Goal: Information Seeking & Learning: Learn about a topic

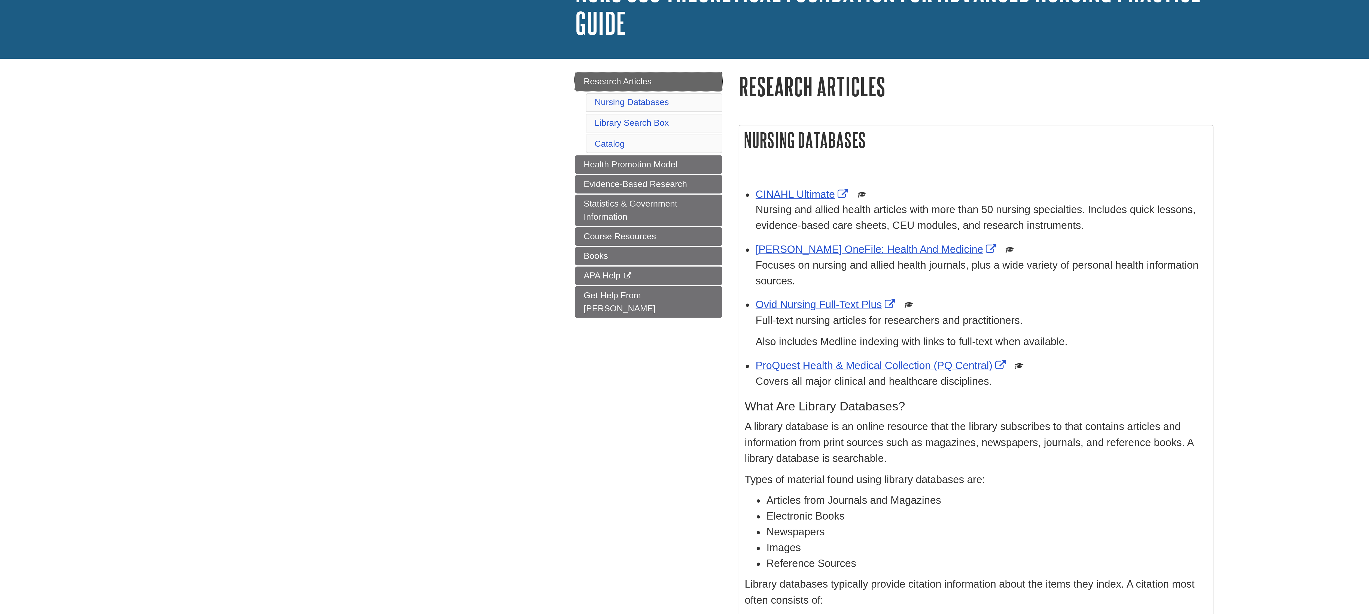
click at [456, 89] on link "Research Articles" at bounding box center [562, 88] width 74 height 9
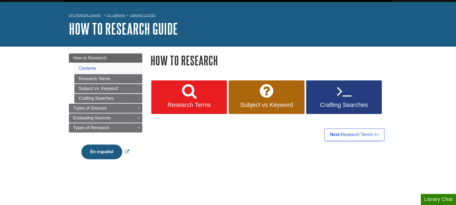
scroll to position [16, 0]
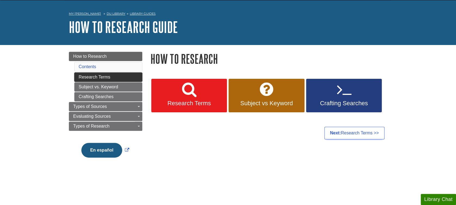
click at [129, 77] on link "Research Terms" at bounding box center [108, 76] width 68 height 9
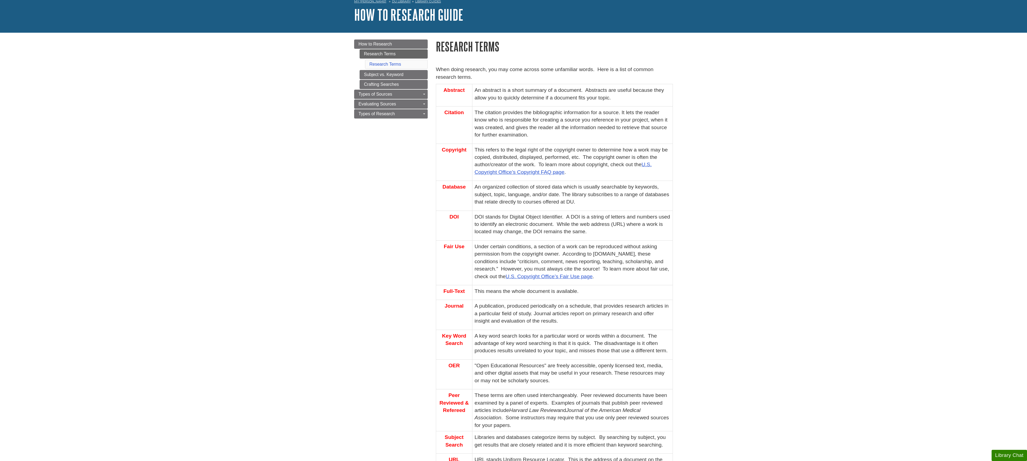
scroll to position [28, 0]
click at [388, 43] on span "How to Research" at bounding box center [374, 44] width 33 height 5
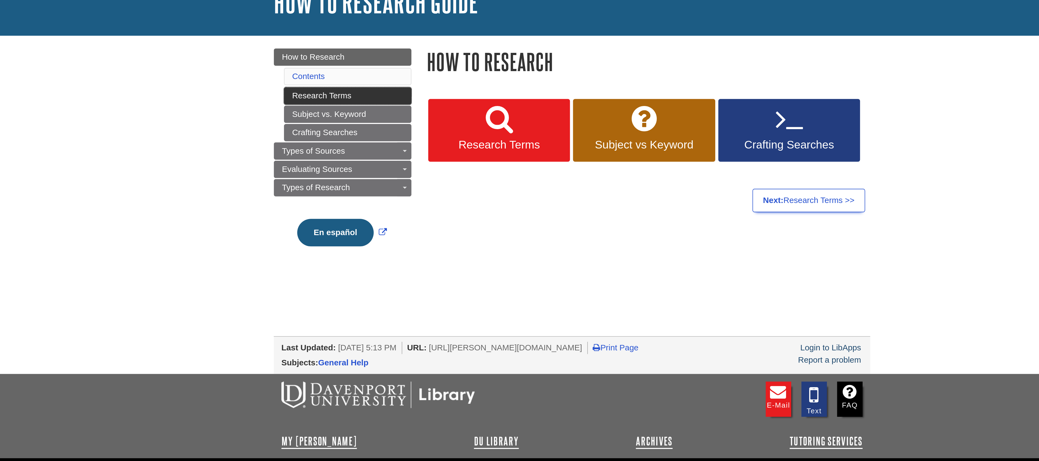
click at [374, 93] on link "Research Terms" at bounding box center [400, 92] width 68 height 9
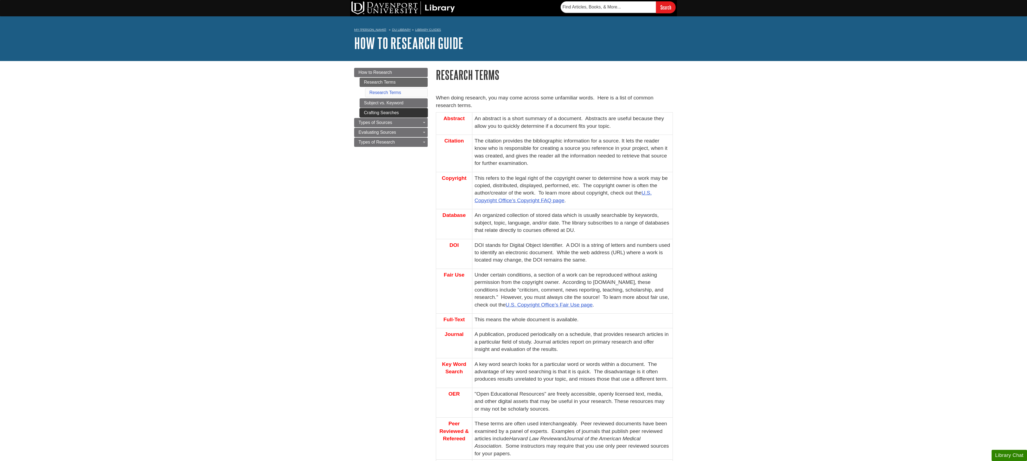
click at [363, 114] on link "Crafting Searches" at bounding box center [393, 112] width 68 height 9
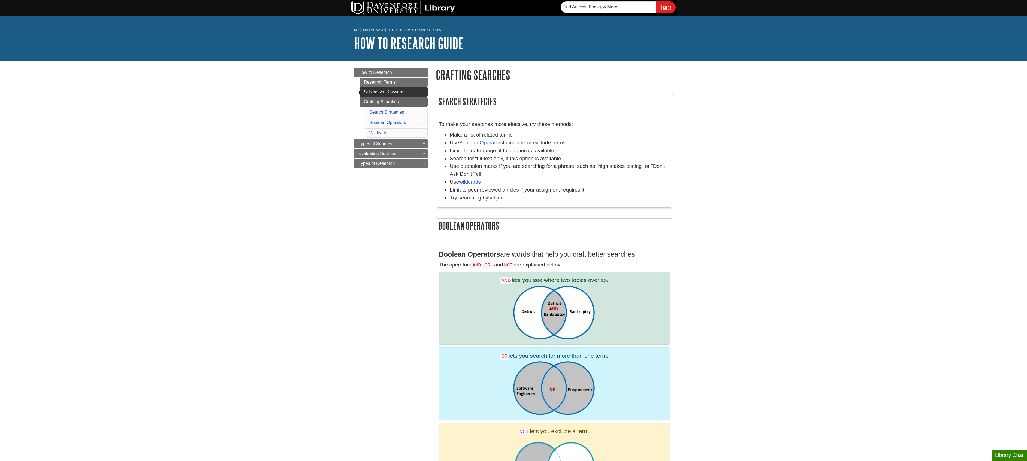
click at [363, 96] on link "Subject vs. Keyword" at bounding box center [393, 91] width 68 height 9
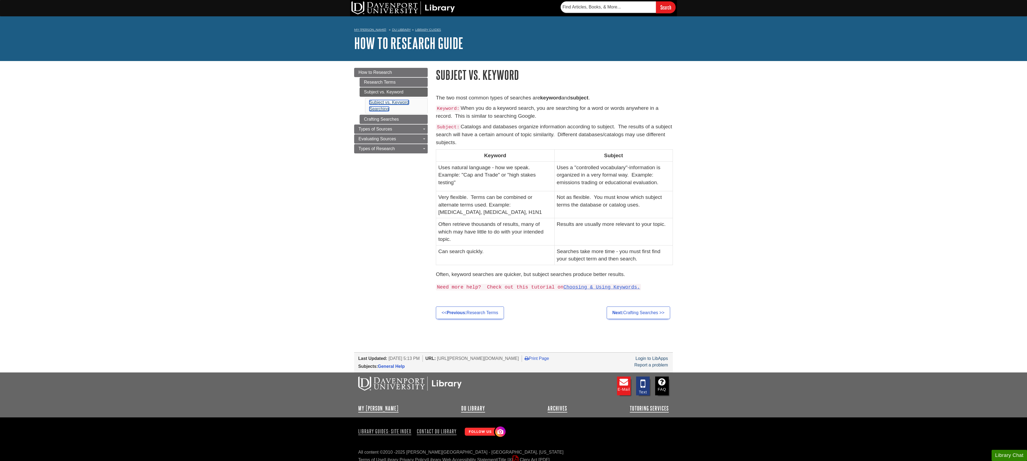
click at [374, 103] on link "Subject vs. Keyword Searching" at bounding box center [388, 105] width 39 height 11
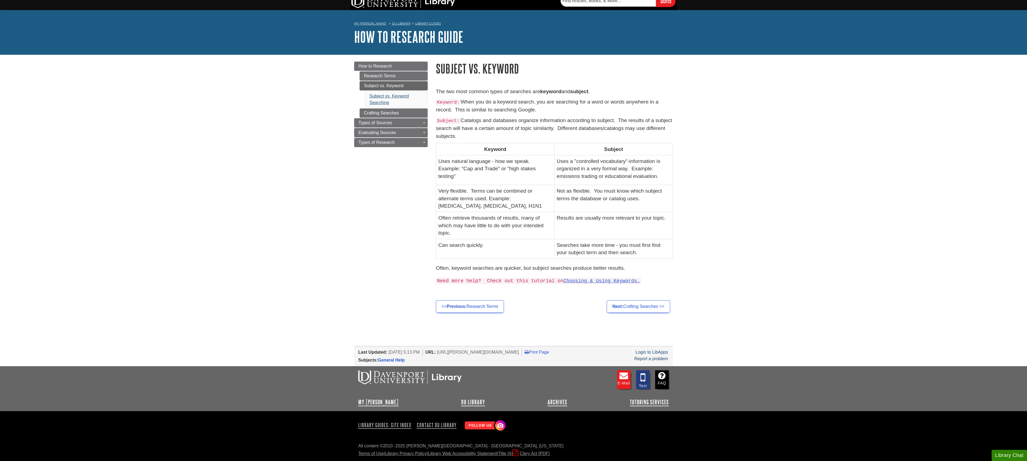
scroll to position [5, 0]
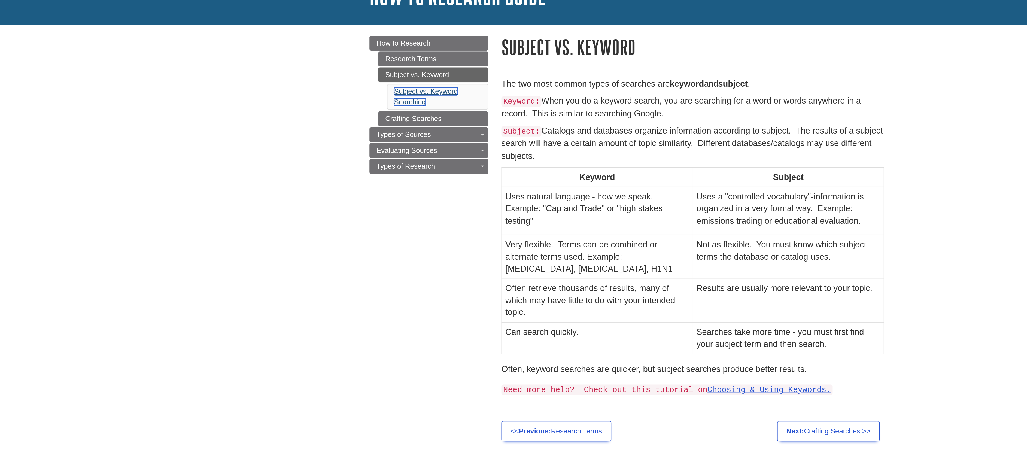
click at [374, 97] on link "Subject vs. Keyword Searching" at bounding box center [388, 100] width 39 height 11
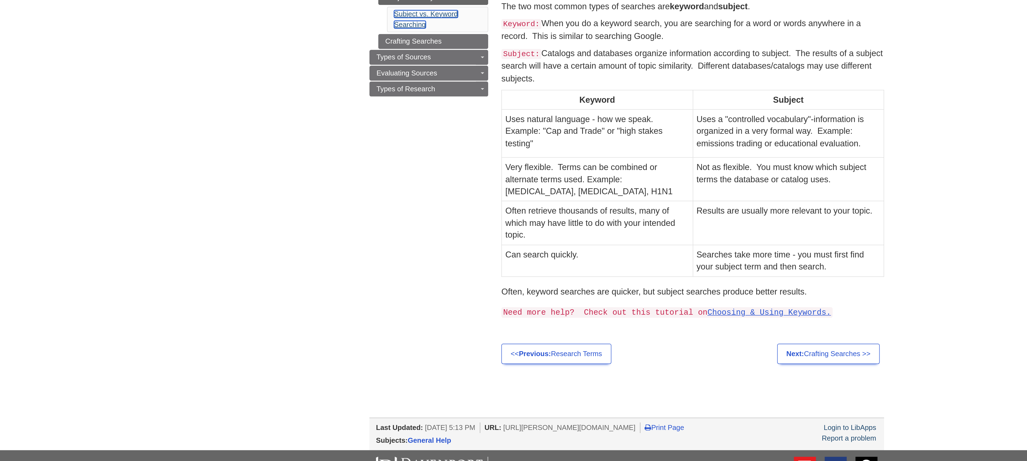
click at [370, 106] on link "Subject vs. Keyword Searching" at bounding box center [388, 100] width 39 height 11
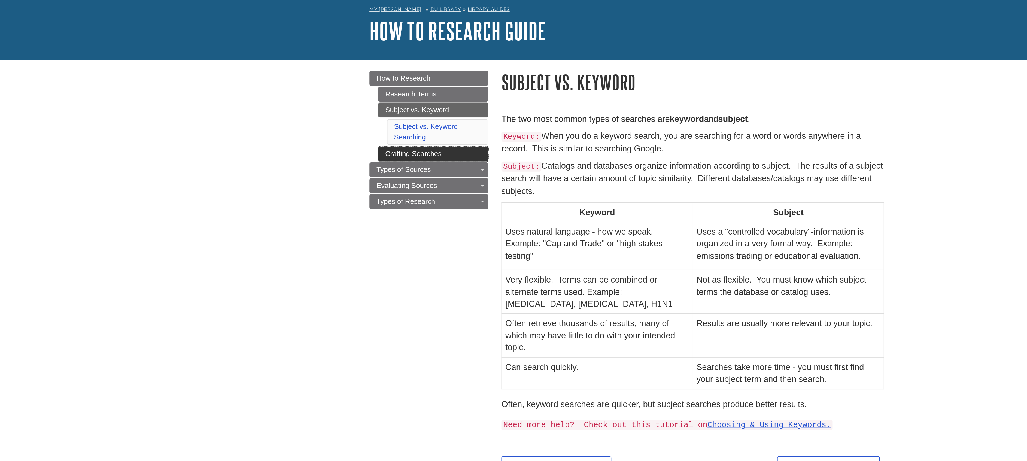
click at [364, 119] on link "Crafting Searches" at bounding box center [393, 114] width 68 height 9
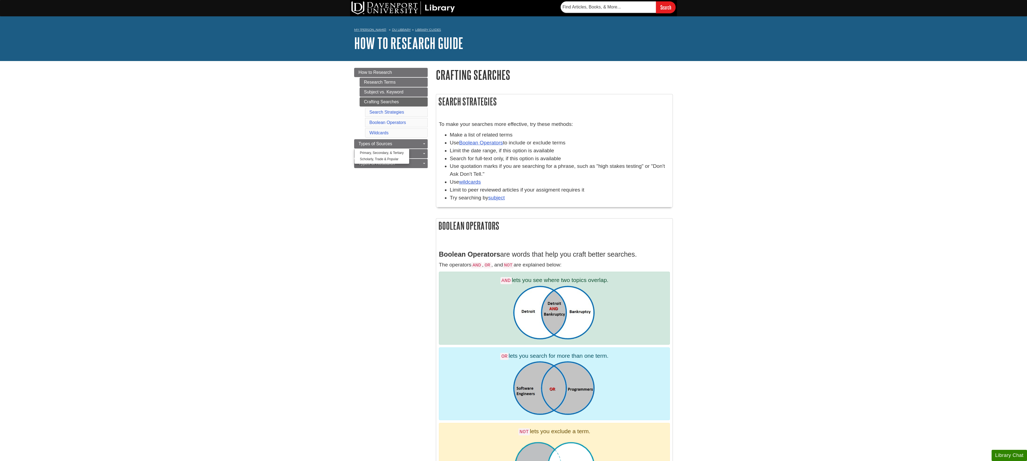
click at [358, 152] on ul "Primary, Secondary, & Tertiary Scholarly, Trade & Popular" at bounding box center [381, 156] width 55 height 16
click at [362, 144] on link "Types of Sources" at bounding box center [391, 143] width 74 height 9
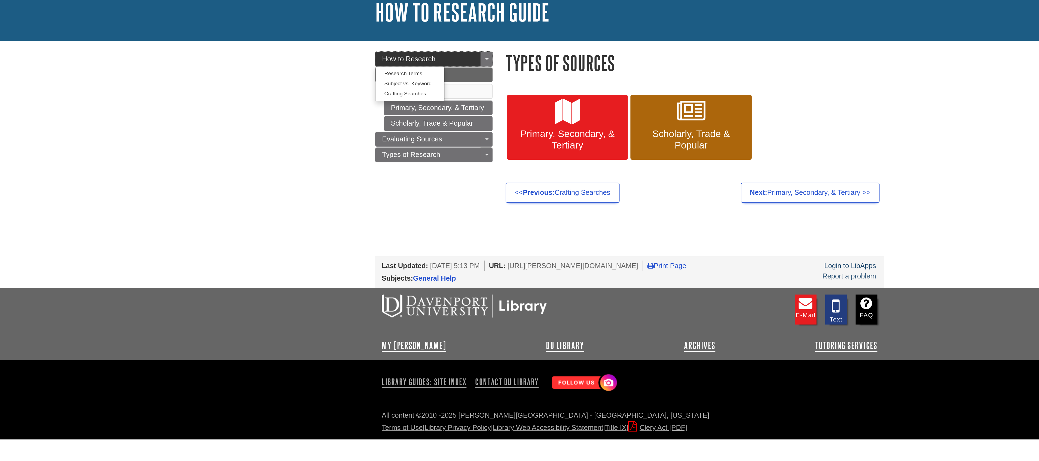
click at [370, 74] on span "How to Research" at bounding box center [381, 72] width 33 height 5
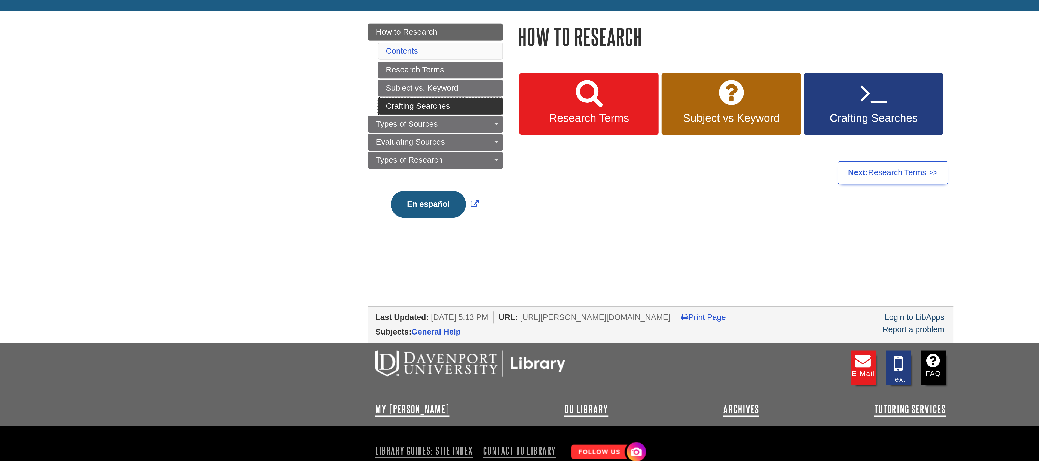
click at [371, 112] on link "Crafting Searches" at bounding box center [400, 112] width 68 height 9
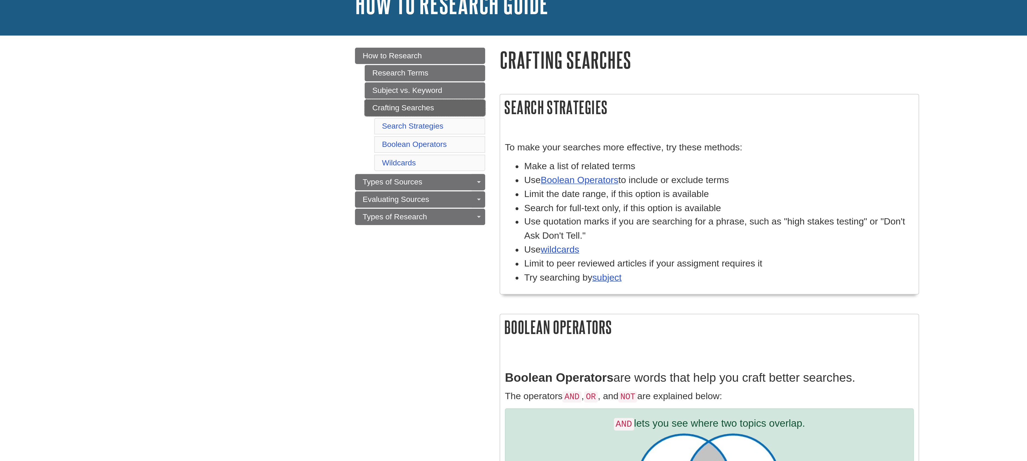
click at [364, 106] on link "Crafting Searches" at bounding box center [393, 101] width 68 height 9
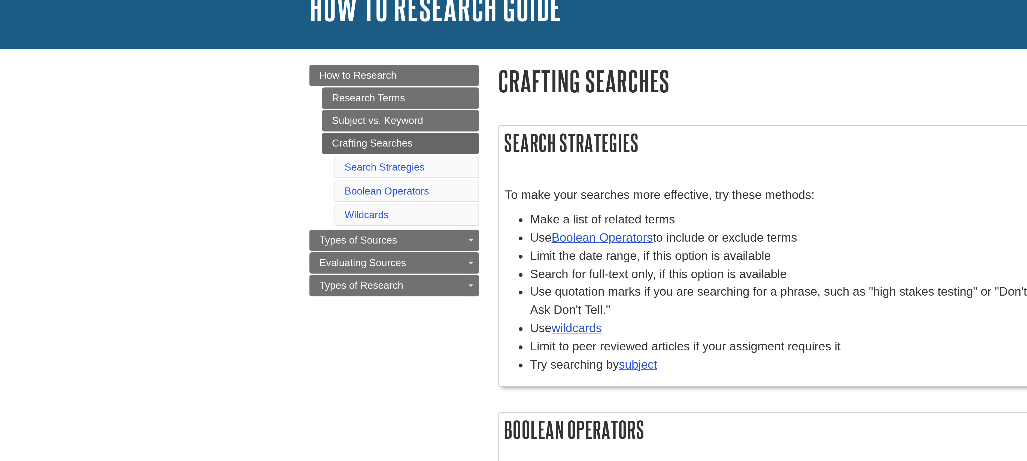
click at [325, 87] on body "Skip to Main Content Search My Davenport DU Library Library Guides How to Resea…" at bounding box center [513, 404] width 1027 height 809
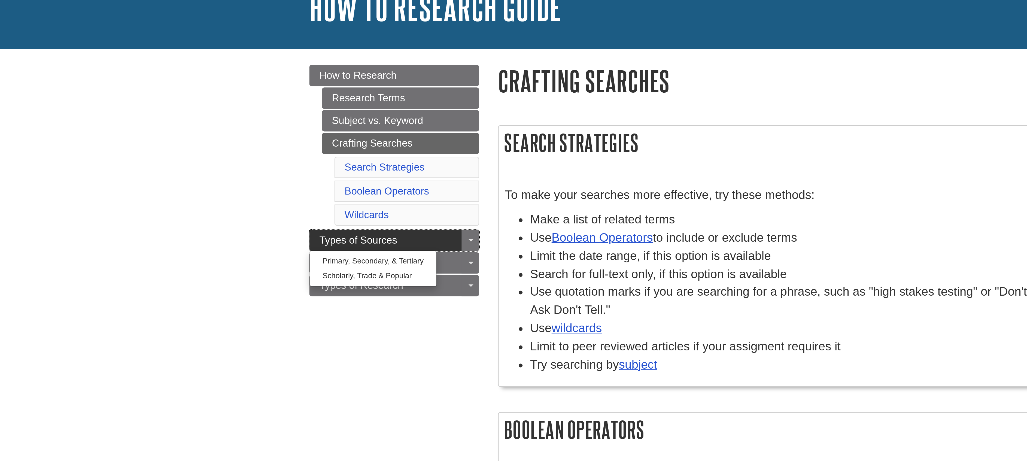
click at [359, 146] on span "Types of Sources" at bounding box center [375, 143] width 34 height 5
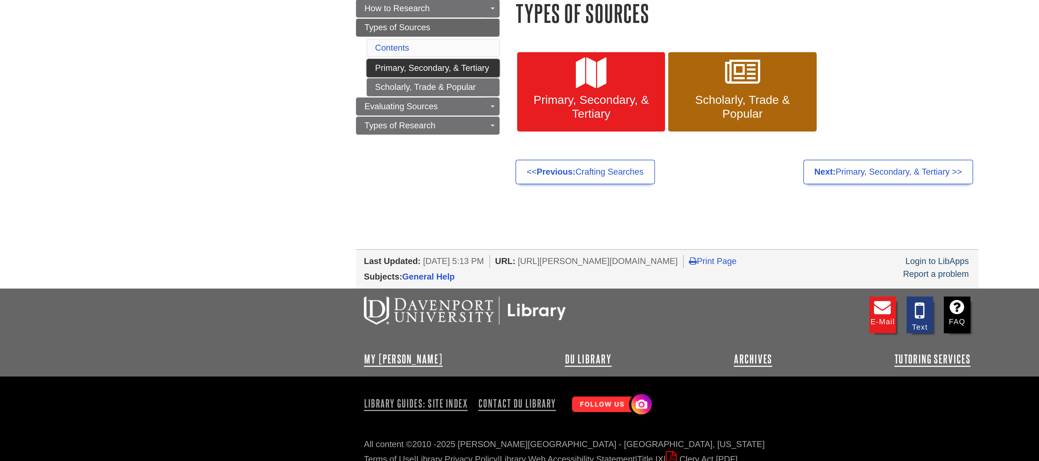
click at [372, 102] on link "Primary, Secondary, & Tertiary" at bounding box center [400, 102] width 68 height 9
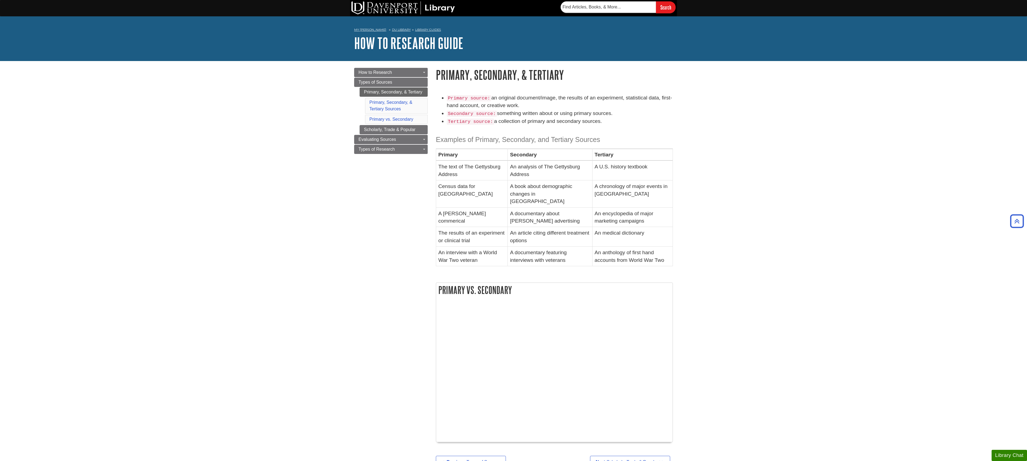
click at [326, 199] on body "Skip to Main Content Search My [PERSON_NAME][GEOGRAPHIC_DATA] Library Guides Ho…" at bounding box center [513, 308] width 1027 height 616
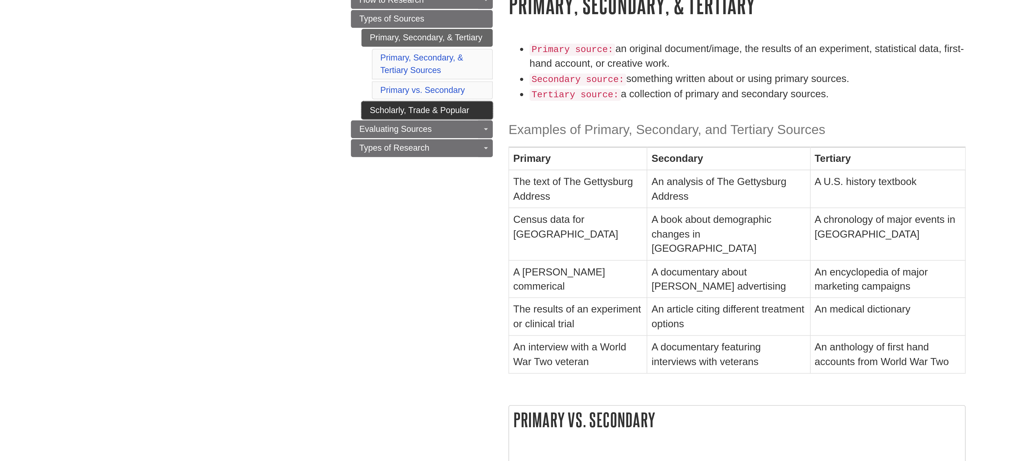
click at [362, 129] on link "Scholarly, Trade & Popular" at bounding box center [393, 129] width 68 height 9
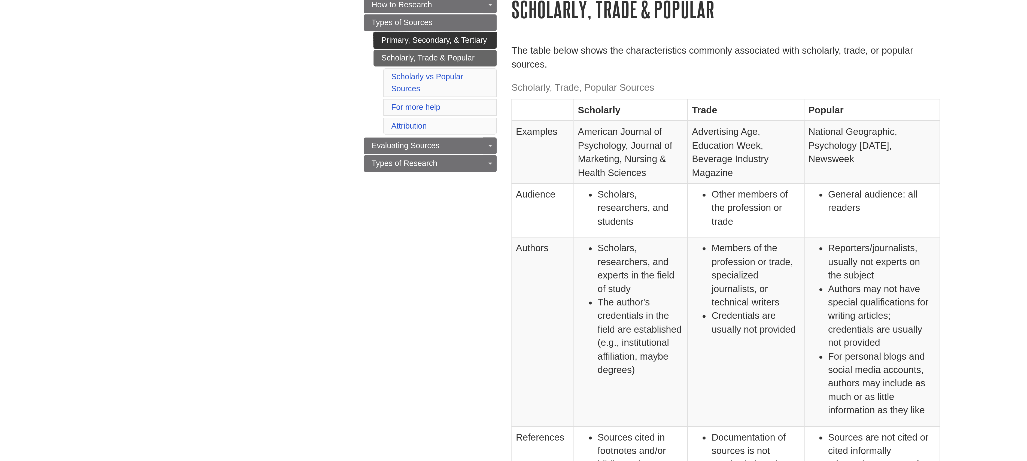
click at [362, 94] on link "Primary, Secondary, & Tertiary" at bounding box center [393, 91] width 68 height 9
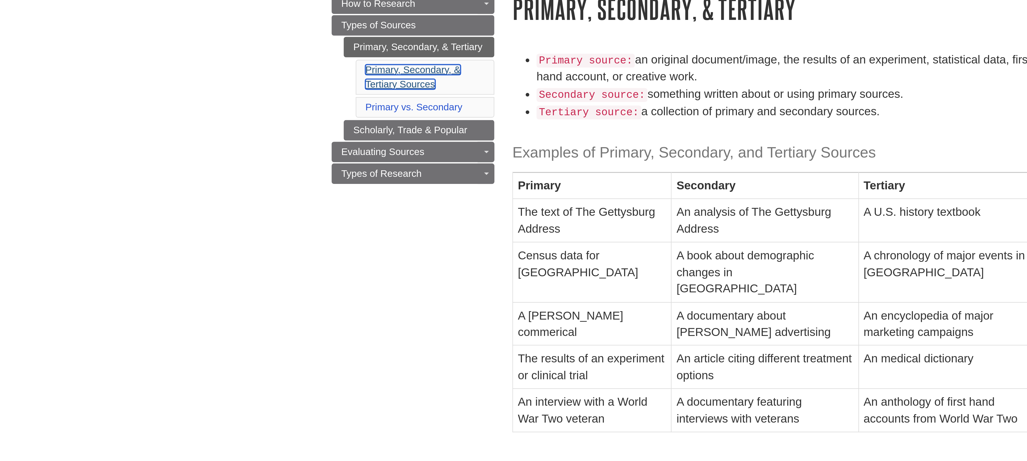
click at [370, 106] on link "Primary, Secondary, & Tertiary Sources" at bounding box center [390, 105] width 43 height 11
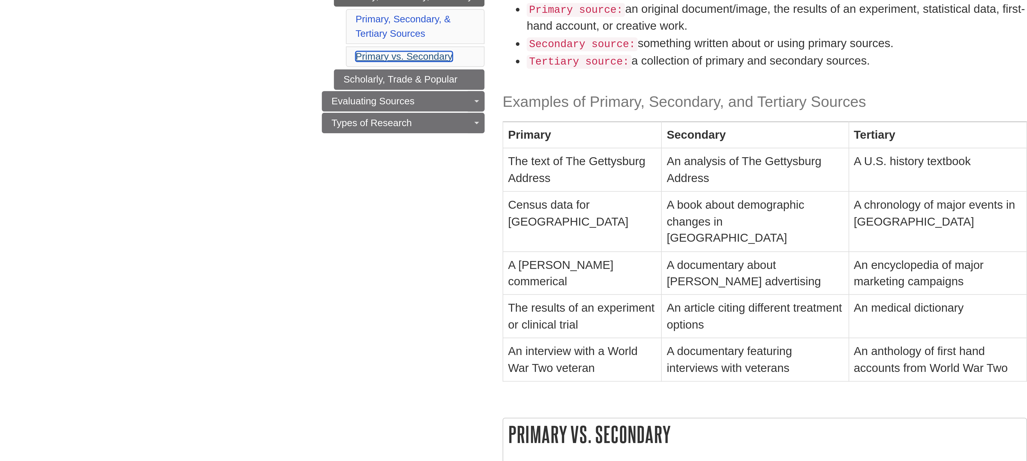
click at [370, 121] on link "Primary vs. Secondary" at bounding box center [391, 119] width 44 height 5
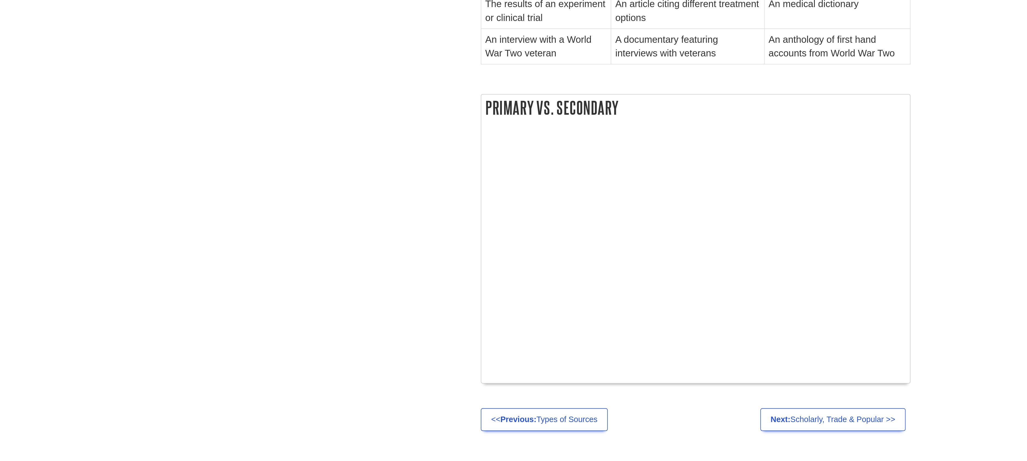
scroll to position [25, 0]
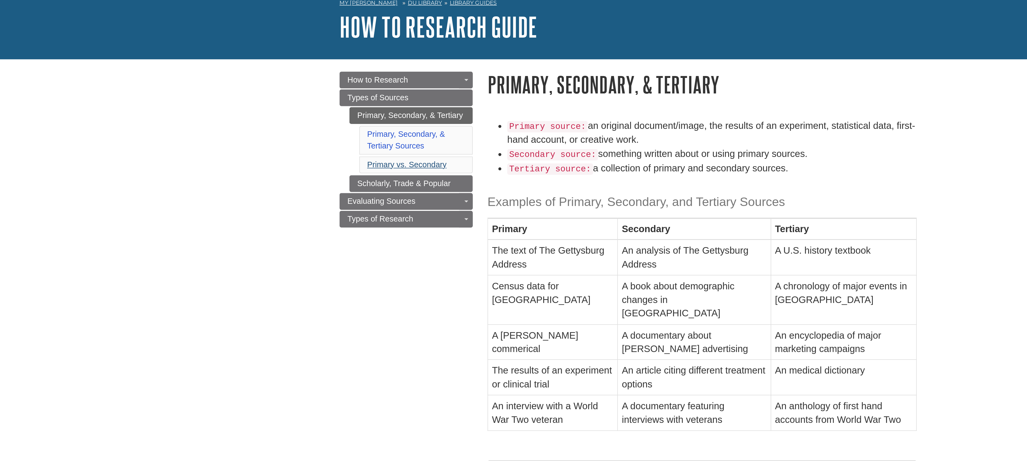
click at [380, 105] on link "Scholarly, Trade & Popular" at bounding box center [393, 104] width 68 height 9
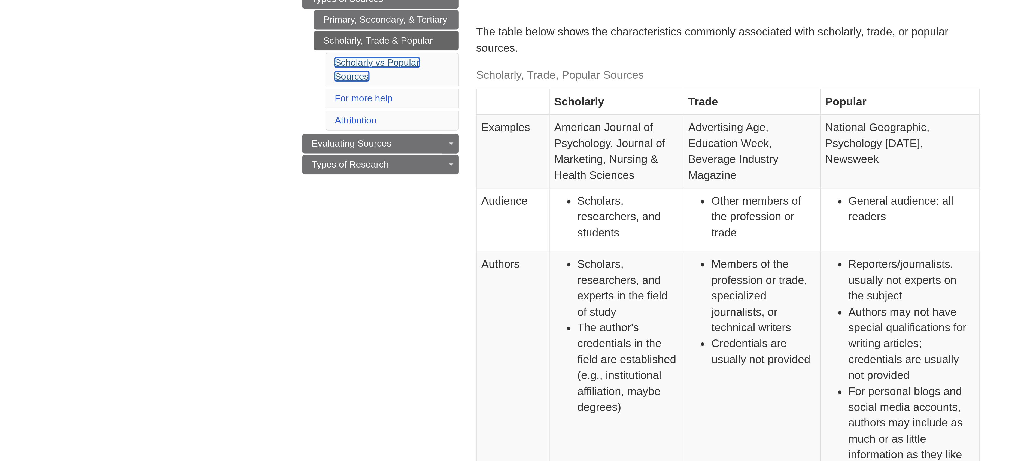
click at [371, 113] on link "Scholarly vs Popular Sources" at bounding box center [389, 115] width 40 height 11
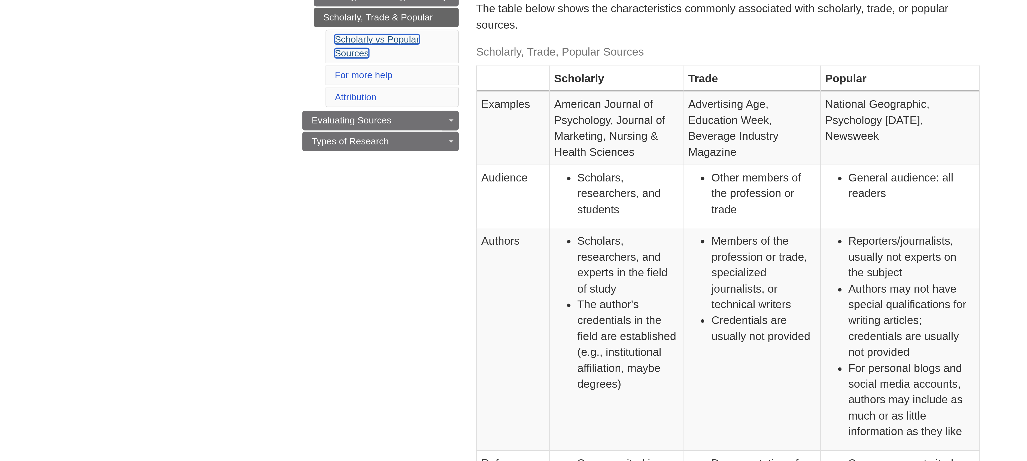
click at [372, 121] on link "Scholarly vs Popular Sources" at bounding box center [389, 115] width 40 height 11
click at [376, 131] on link "For more help" at bounding box center [382, 129] width 27 height 5
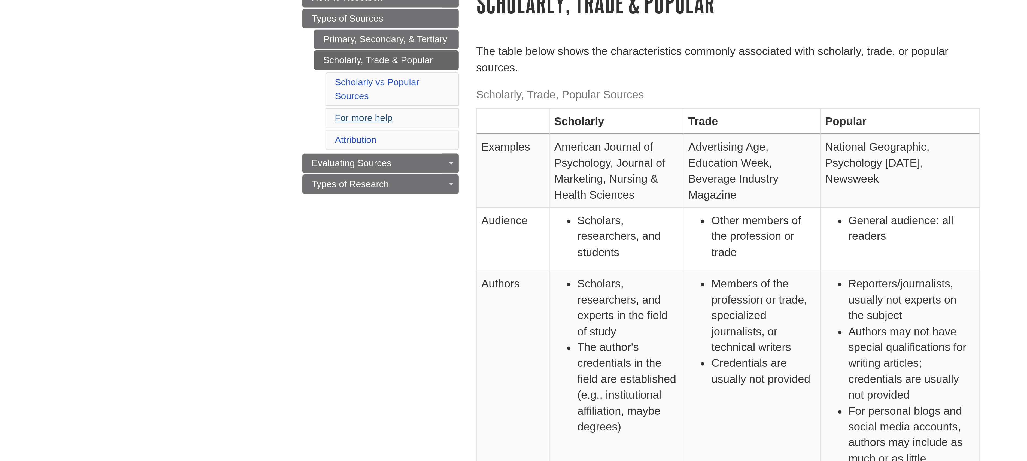
scroll to position [48, 0]
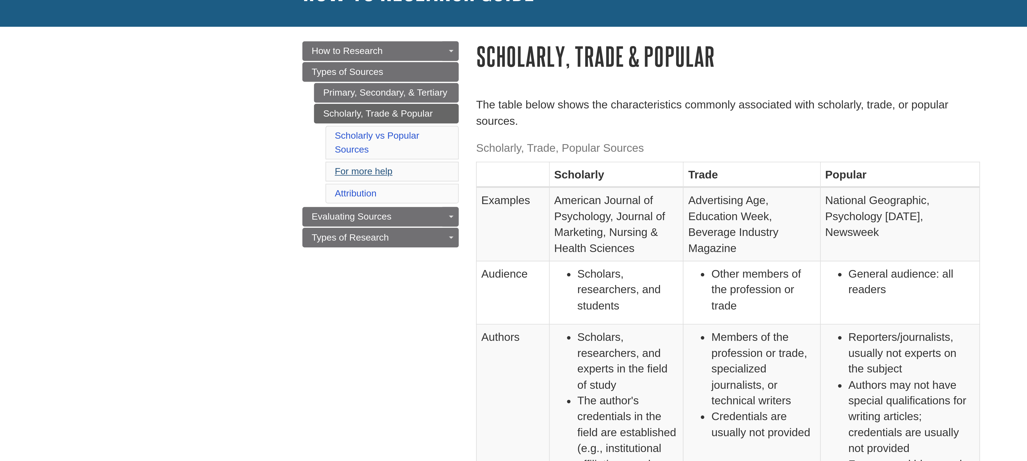
click at [376, 92] on link "Attribution" at bounding box center [379, 90] width 20 height 5
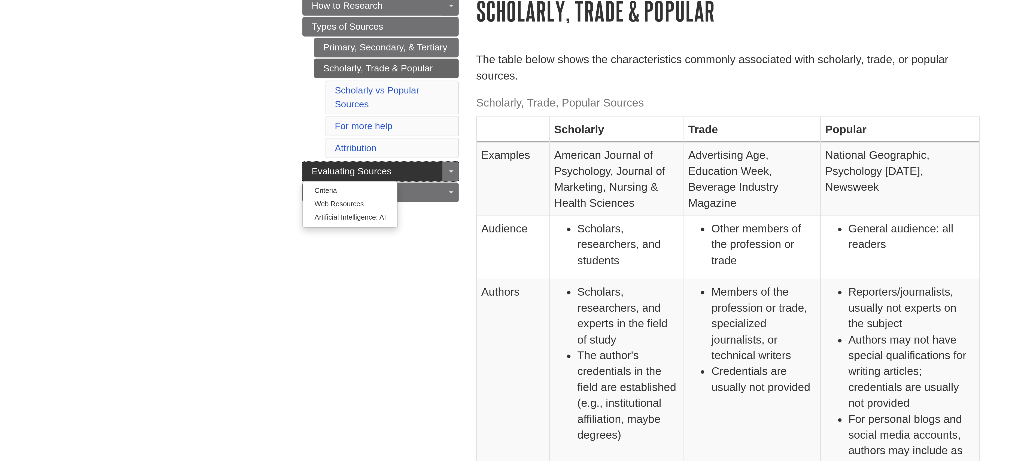
click at [371, 152] on span "Evaluating Sources" at bounding box center [377, 150] width 38 height 5
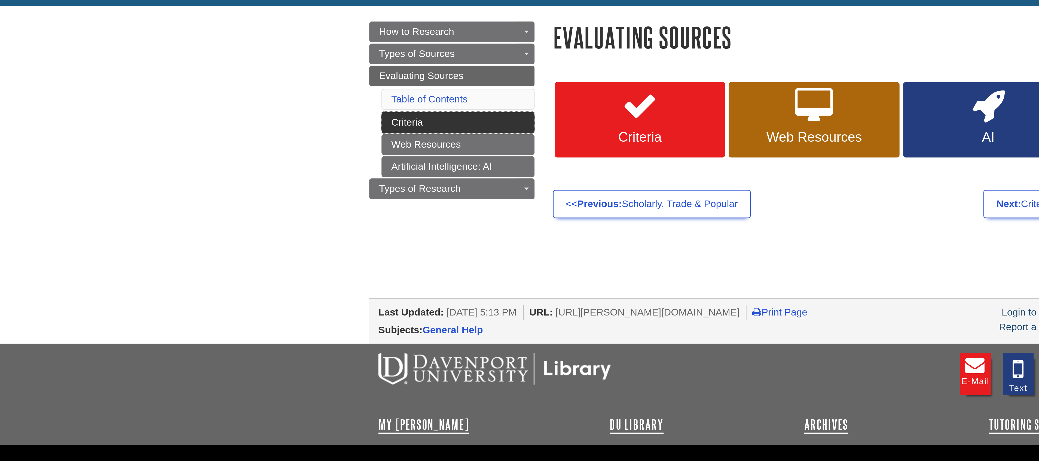
click at [372, 114] on link "Criteria" at bounding box center [400, 112] width 68 height 9
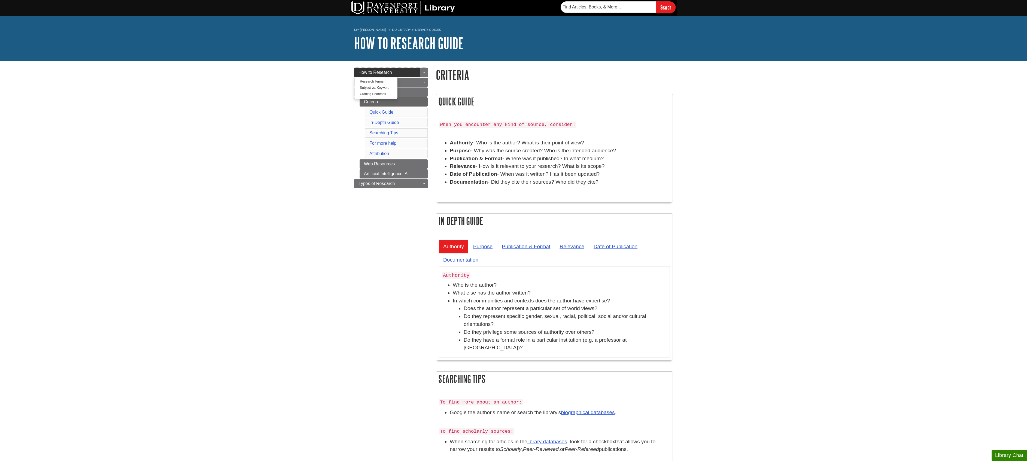
click at [365, 73] on span "How to Research" at bounding box center [374, 72] width 33 height 5
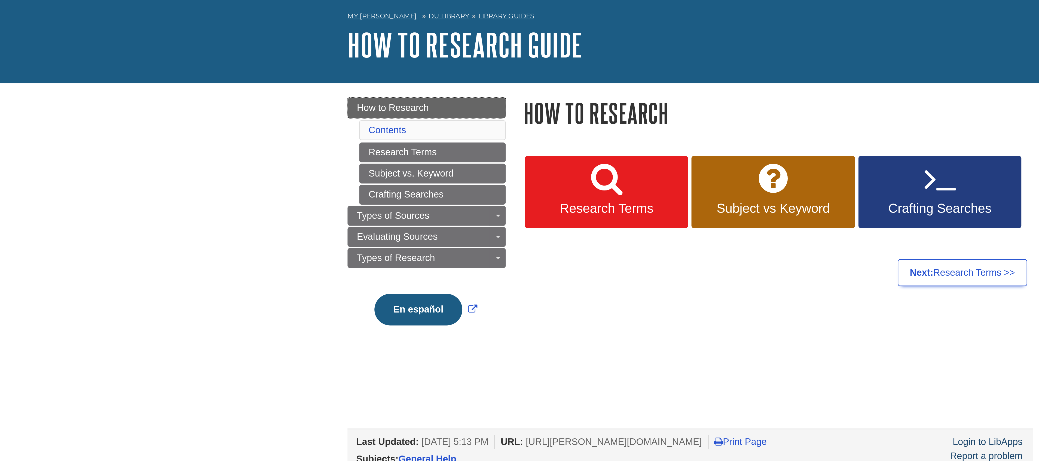
click at [377, 73] on span "How to Research" at bounding box center [381, 72] width 33 height 5
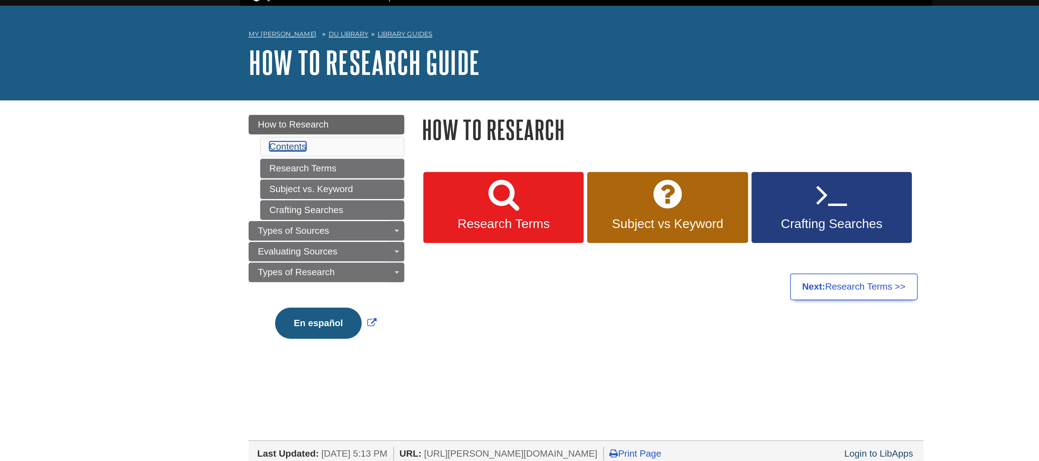
click at [377, 82] on link "Contents" at bounding box center [378, 82] width 17 height 5
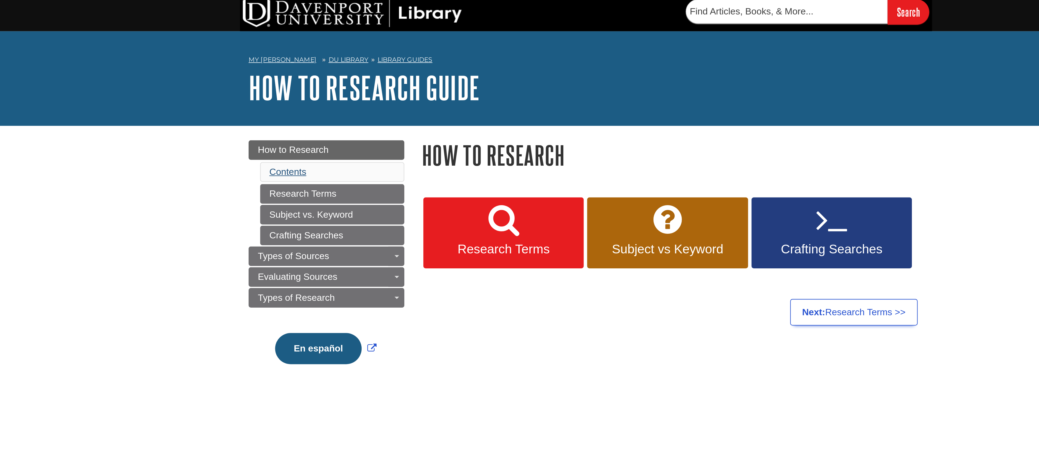
click at [376, 82] on link "Contents" at bounding box center [378, 82] width 17 height 5
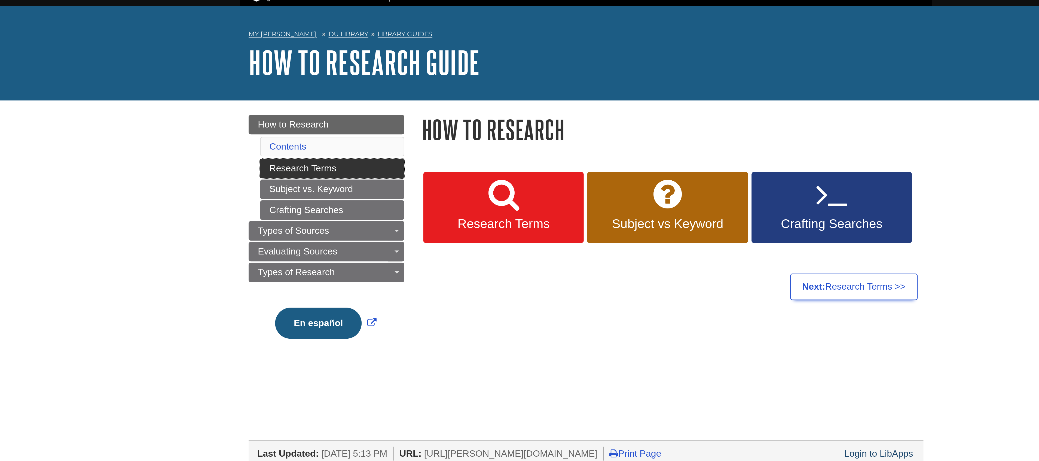
click at [374, 92] on link "Research Terms" at bounding box center [400, 92] width 68 height 9
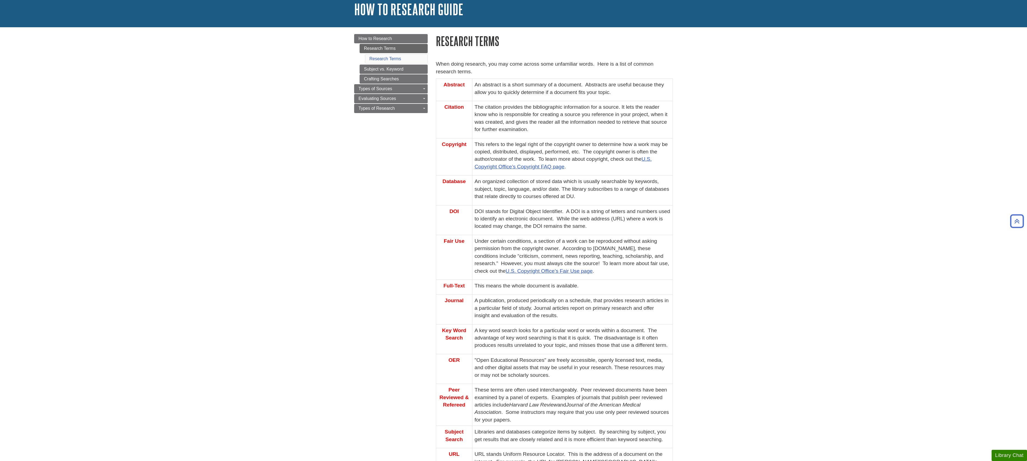
scroll to position [33, 0]
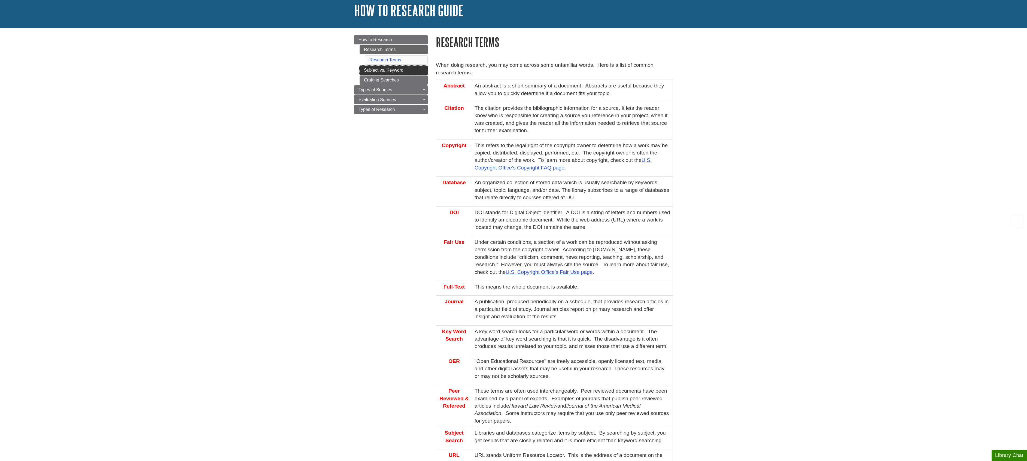
click at [369, 69] on link "Subject vs. Keyword" at bounding box center [393, 70] width 68 height 9
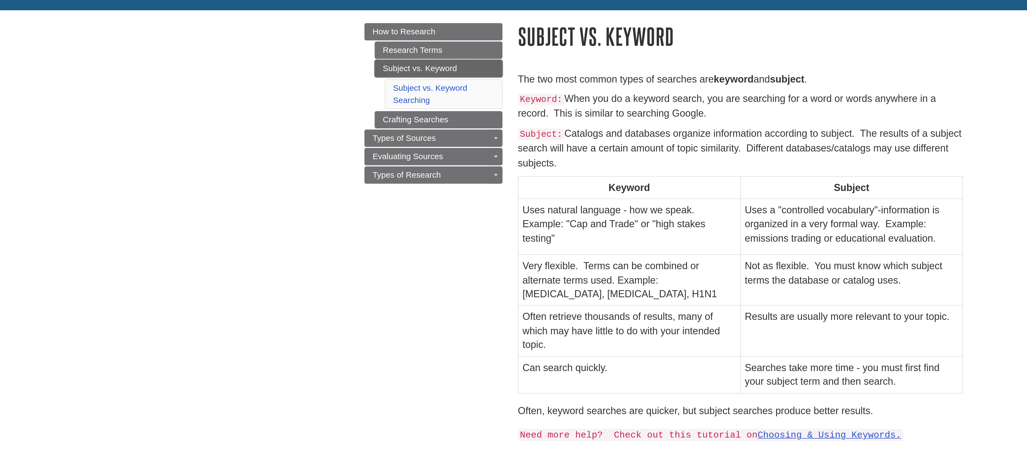
click at [373, 96] on link "Subject vs. Keyword" at bounding box center [393, 91] width 68 height 9
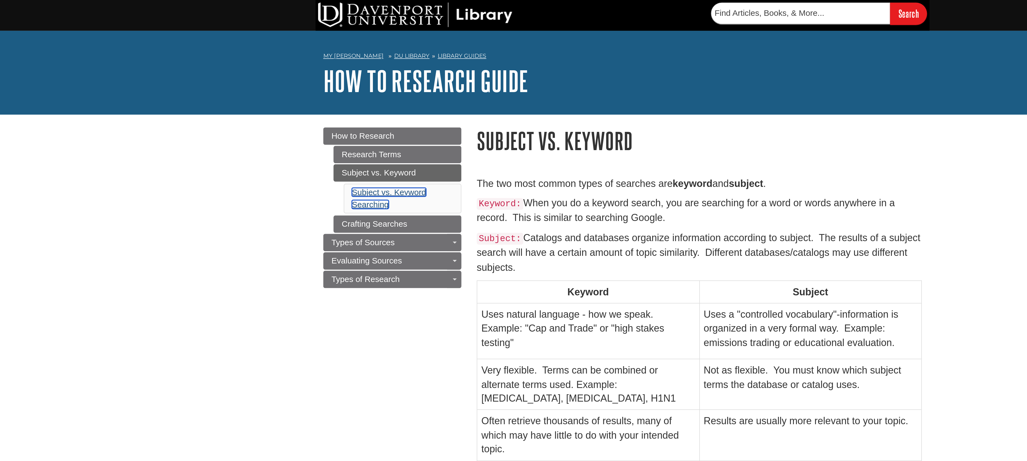
click at [375, 102] on link "Subject vs. Keyword Searching" at bounding box center [388, 105] width 39 height 11
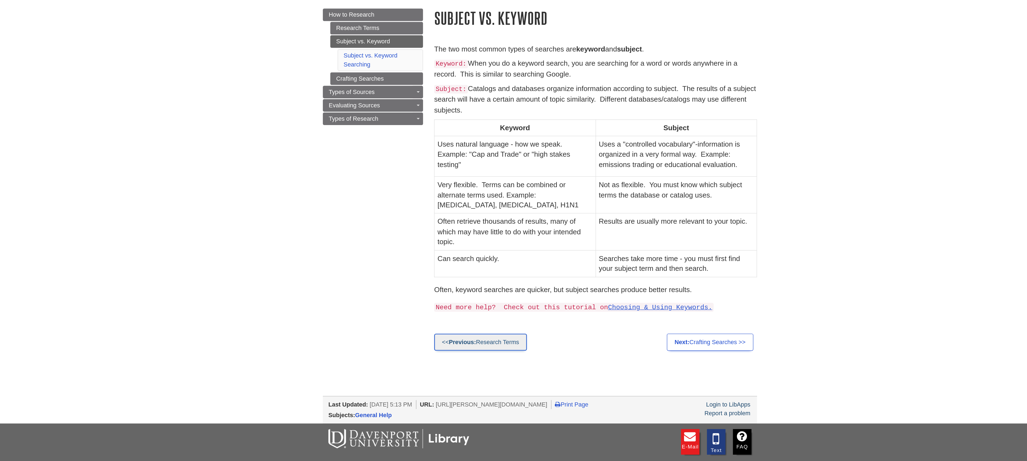
click at [445, 313] on link "<< Previous: Research Terms" at bounding box center [470, 312] width 68 height 13
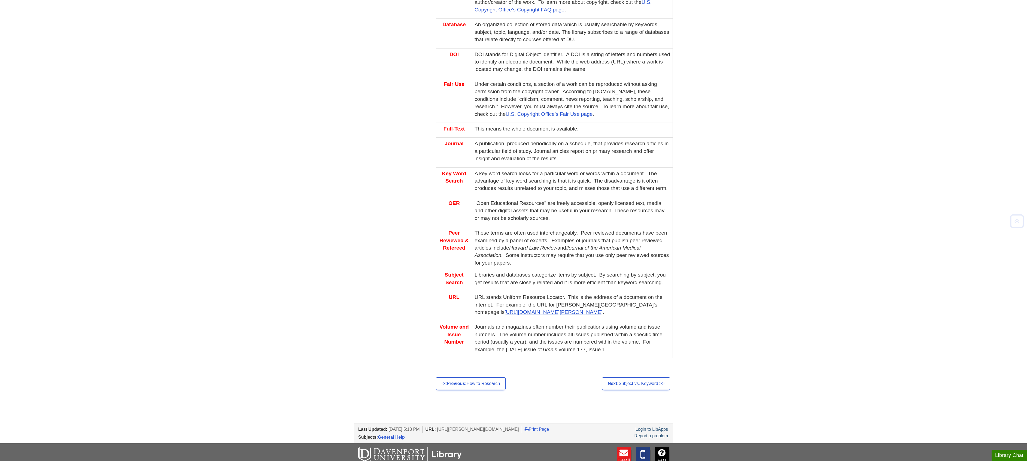
scroll to position [272, 0]
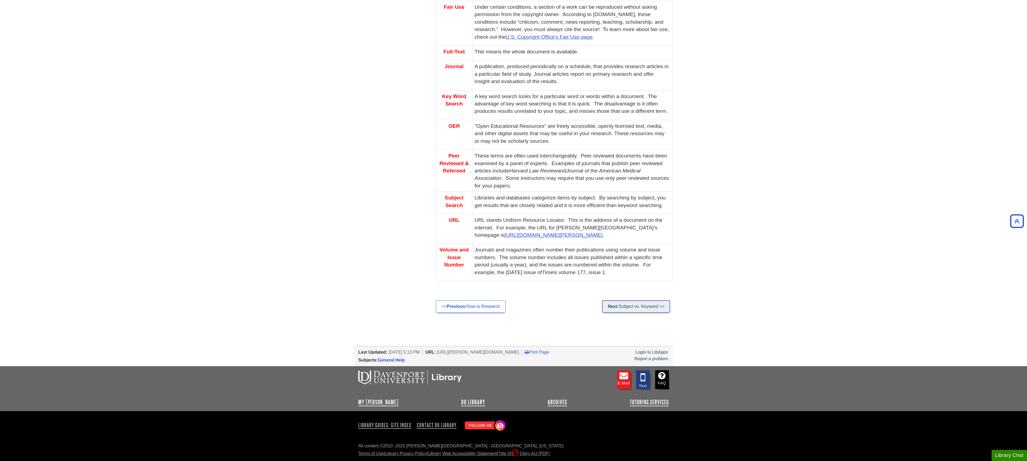
click at [647, 306] on link "Next: Subject vs. Keyword >>" at bounding box center [636, 306] width 68 height 13
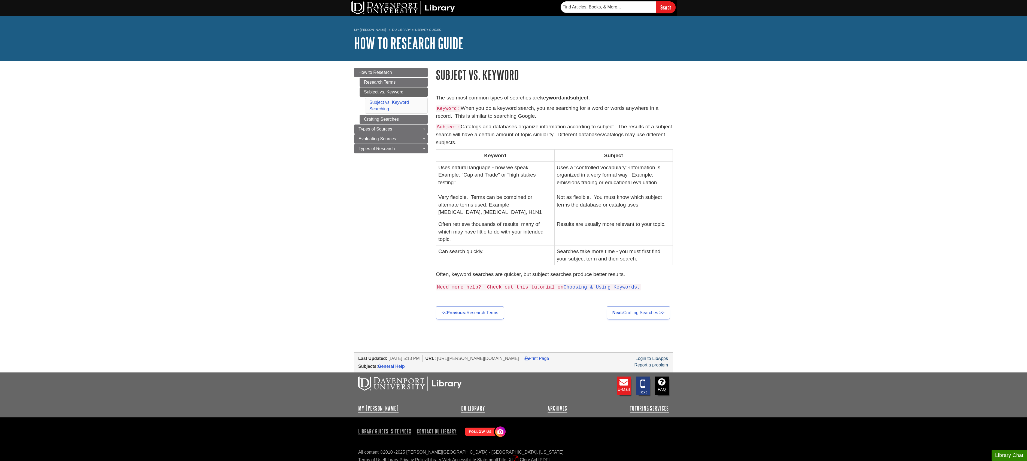
scroll to position [1, 0]
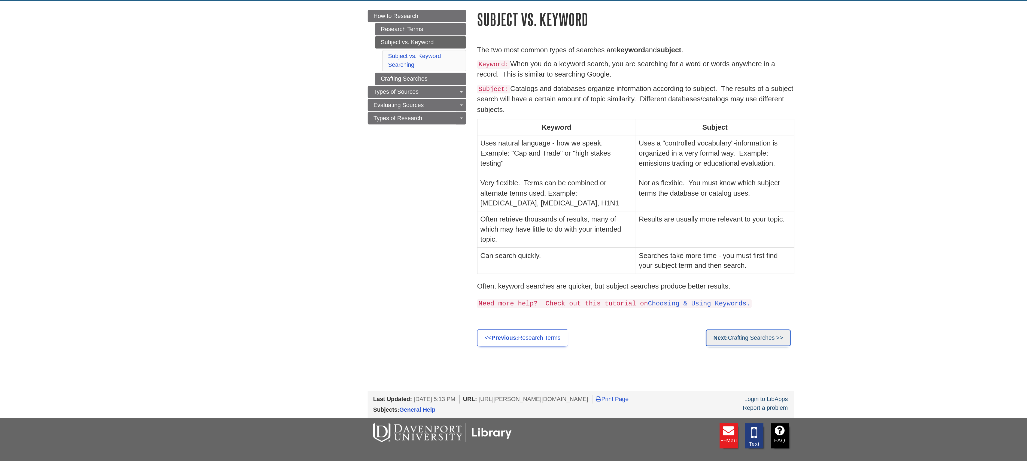
click at [629, 307] on link "Next: Crafting Searches >>" at bounding box center [637, 312] width 63 height 13
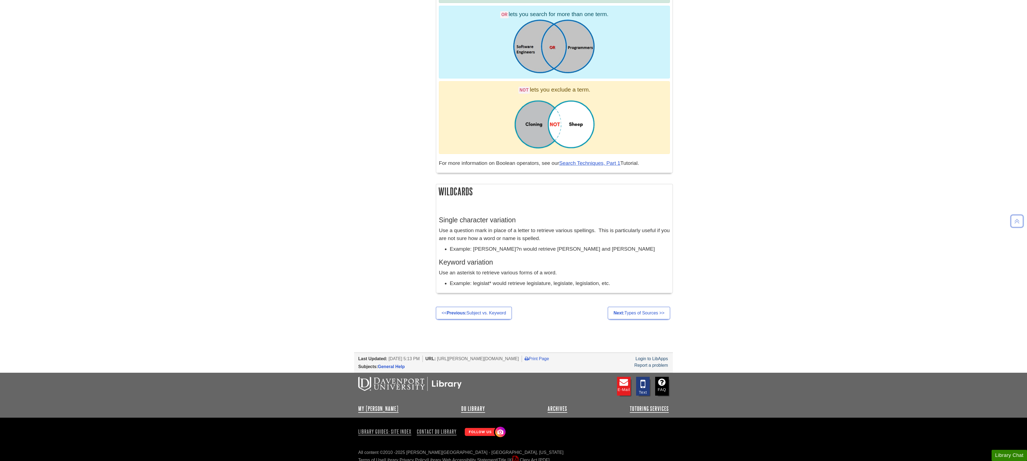
scroll to position [350, 0]
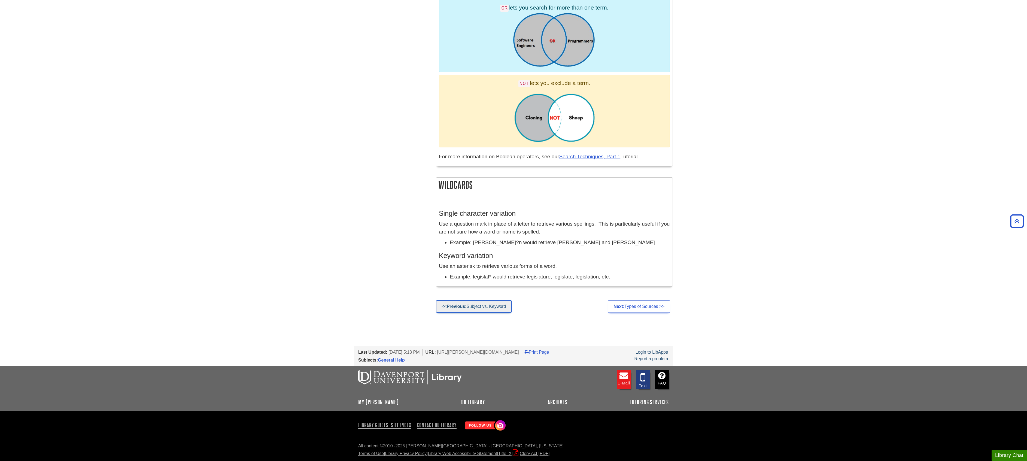
click at [450, 308] on strong "Previous:" at bounding box center [457, 306] width 20 height 5
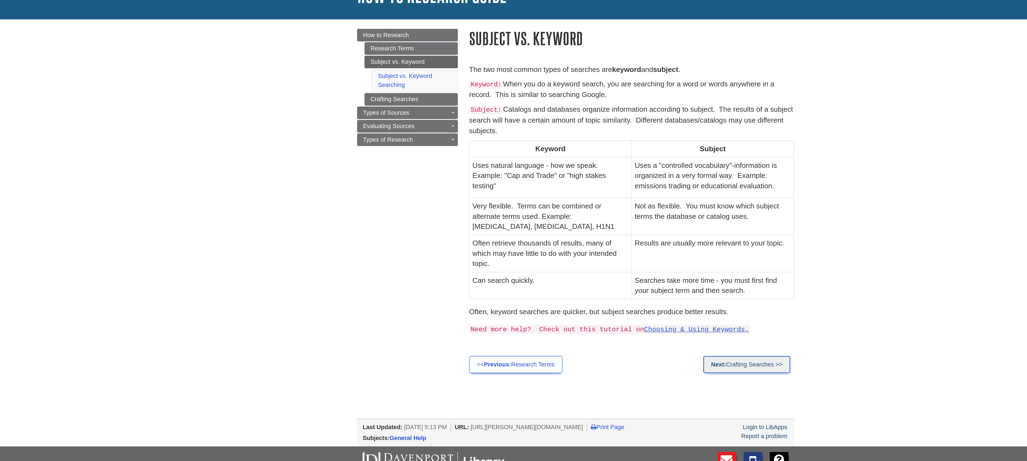
click at [616, 315] on strong "Next:" at bounding box center [617, 312] width 11 height 5
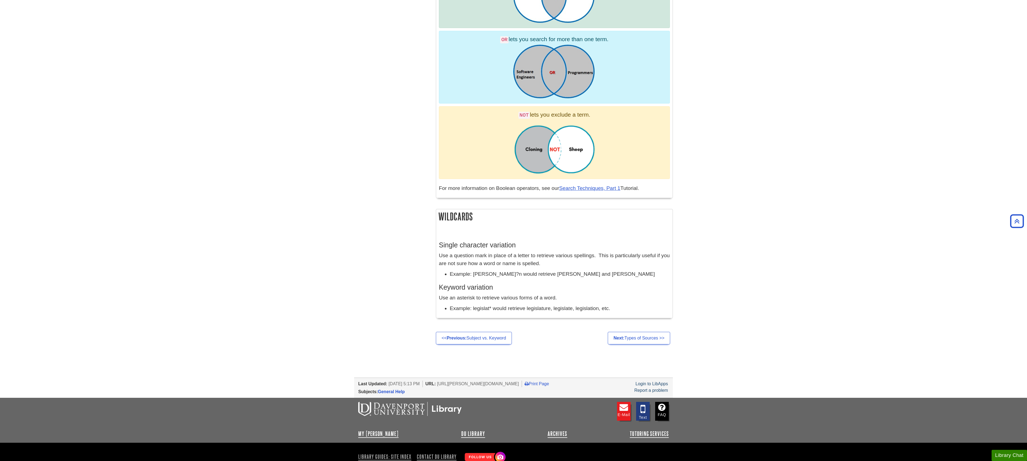
scroll to position [351, 0]
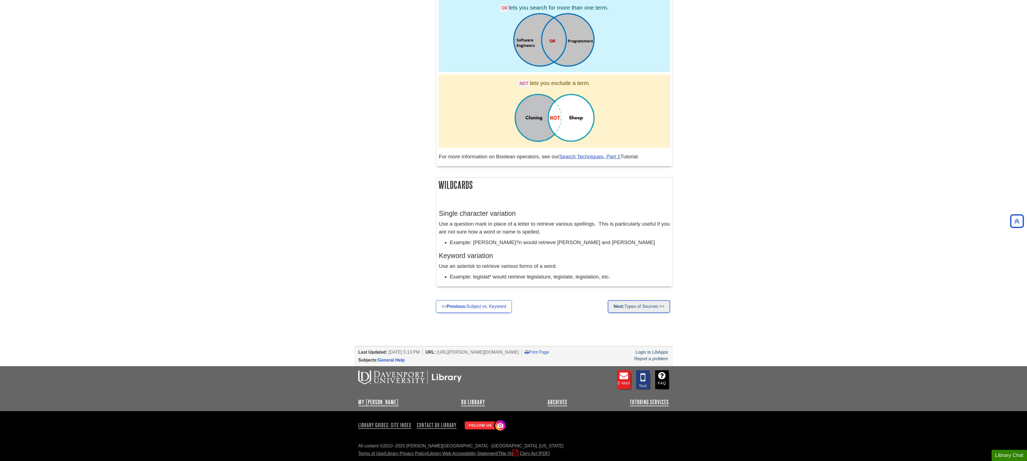
click at [644, 305] on link "Next: Types of Sources >>" at bounding box center [638, 306] width 62 height 13
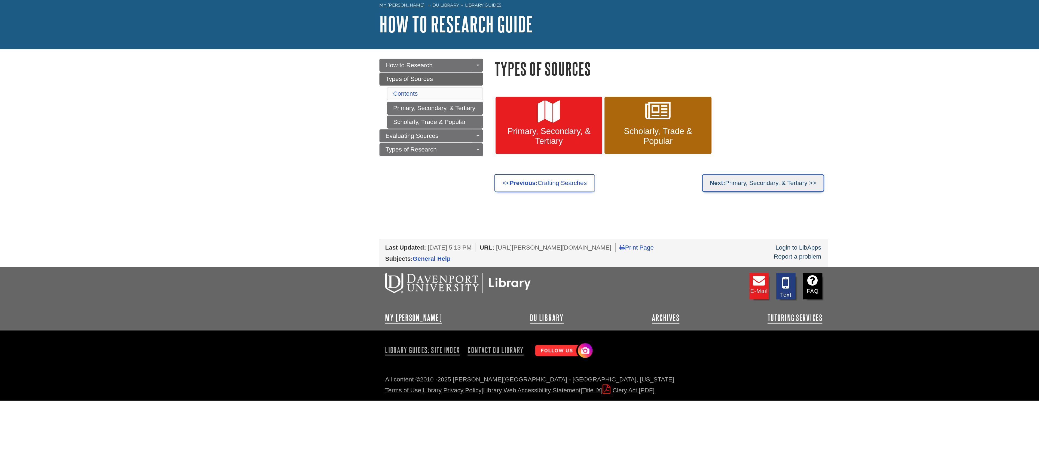
click at [609, 150] on link "Next: Primary, Secondary, & Tertiary >>" at bounding box center [632, 156] width 87 height 13
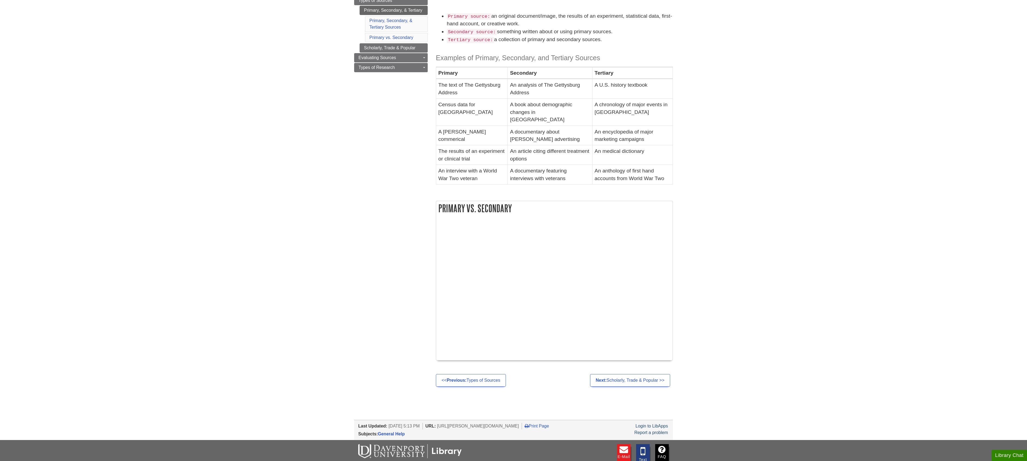
scroll to position [150, 0]
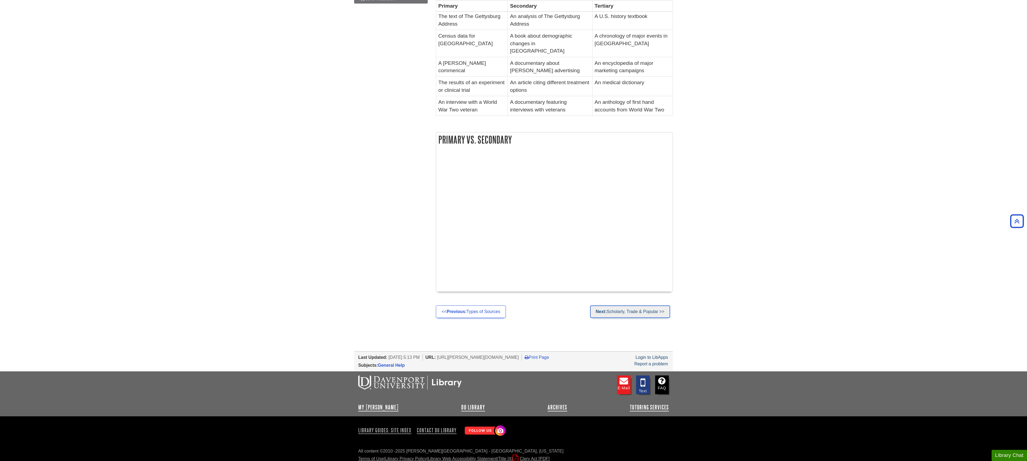
click at [642, 306] on link "Next: Scholarly, Trade & Popular >>" at bounding box center [630, 311] width 80 height 13
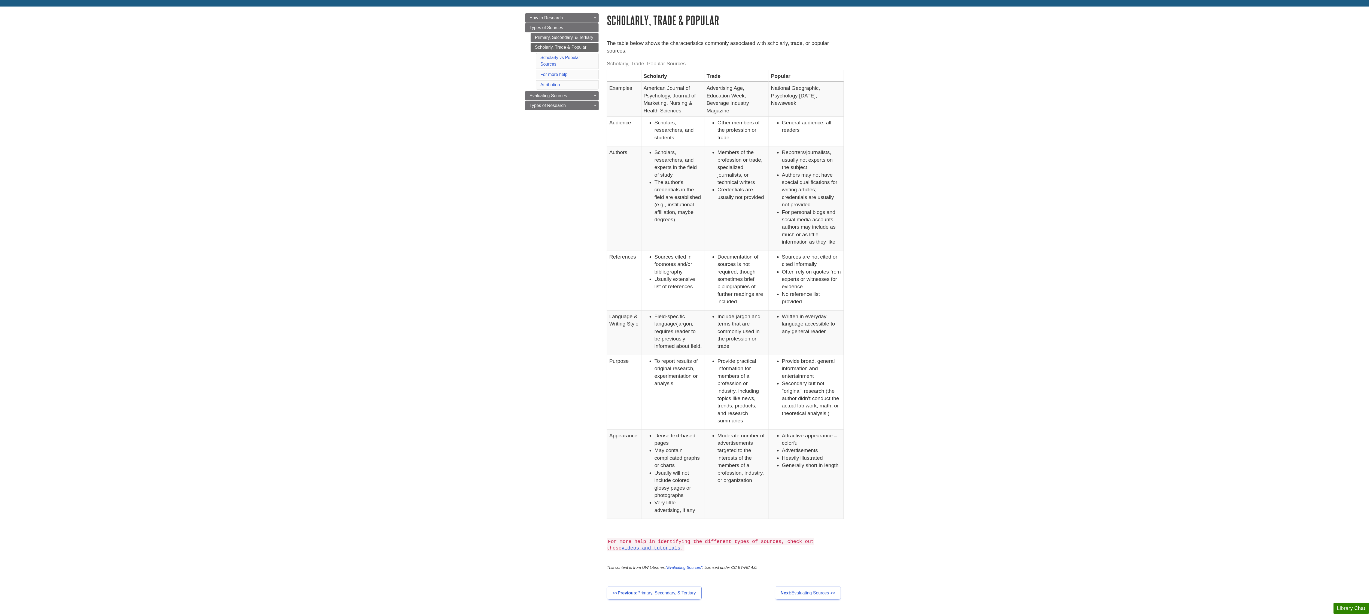
scroll to position [201, 0]
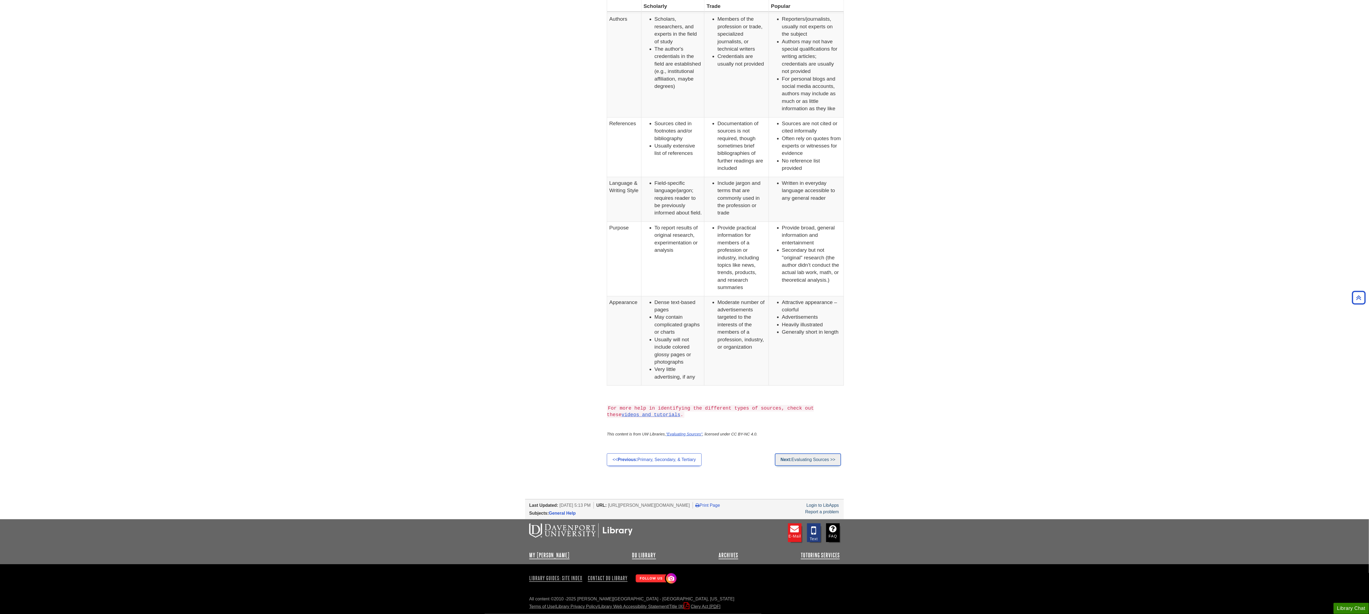
click at [802, 457] on link "Next: Evaluating Sources >>" at bounding box center [808, 460] width 66 height 13
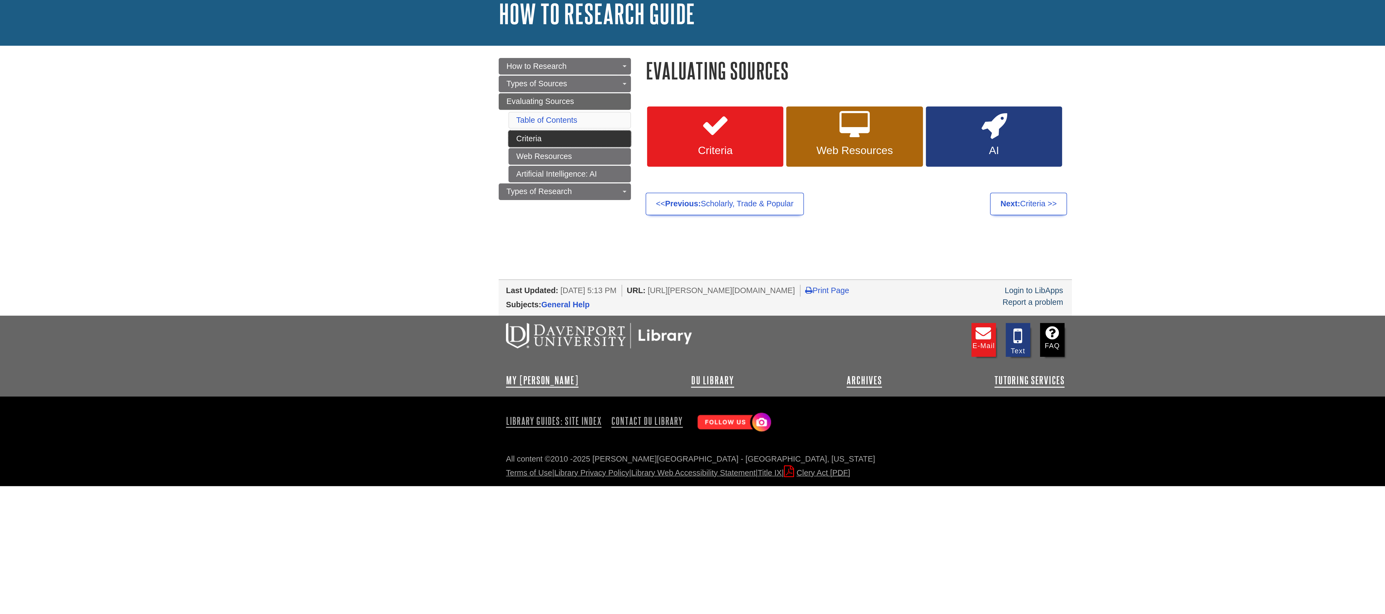
click at [553, 115] on link "Criteria" at bounding box center [573, 112] width 68 height 9
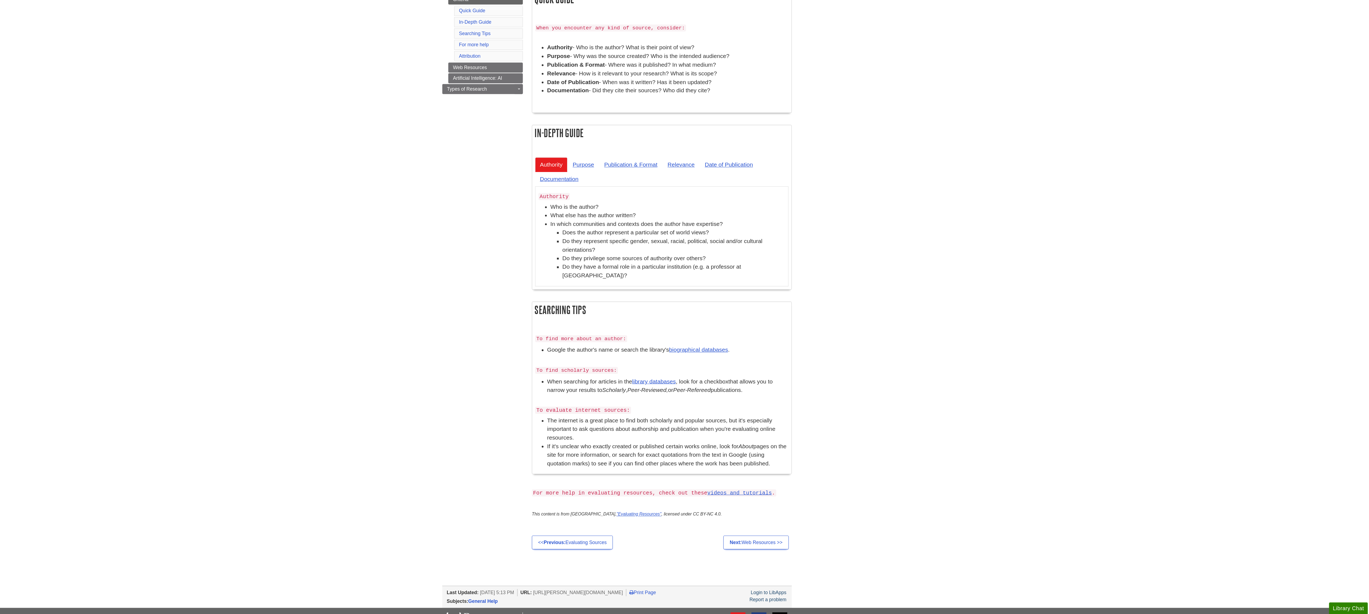
scroll to position [48, 0]
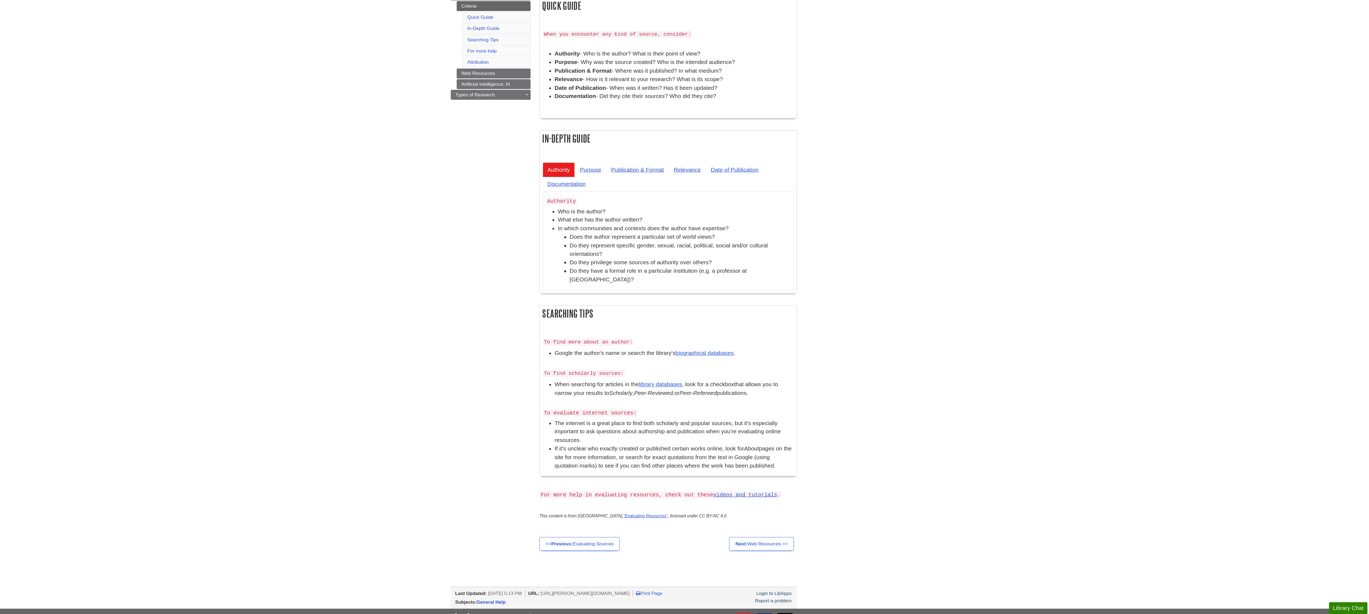
click at [335, 175] on body "Skip to Main Content Search My Davenport DU Library Library Guides How to Resea…" at bounding box center [684, 328] width 1369 height 752
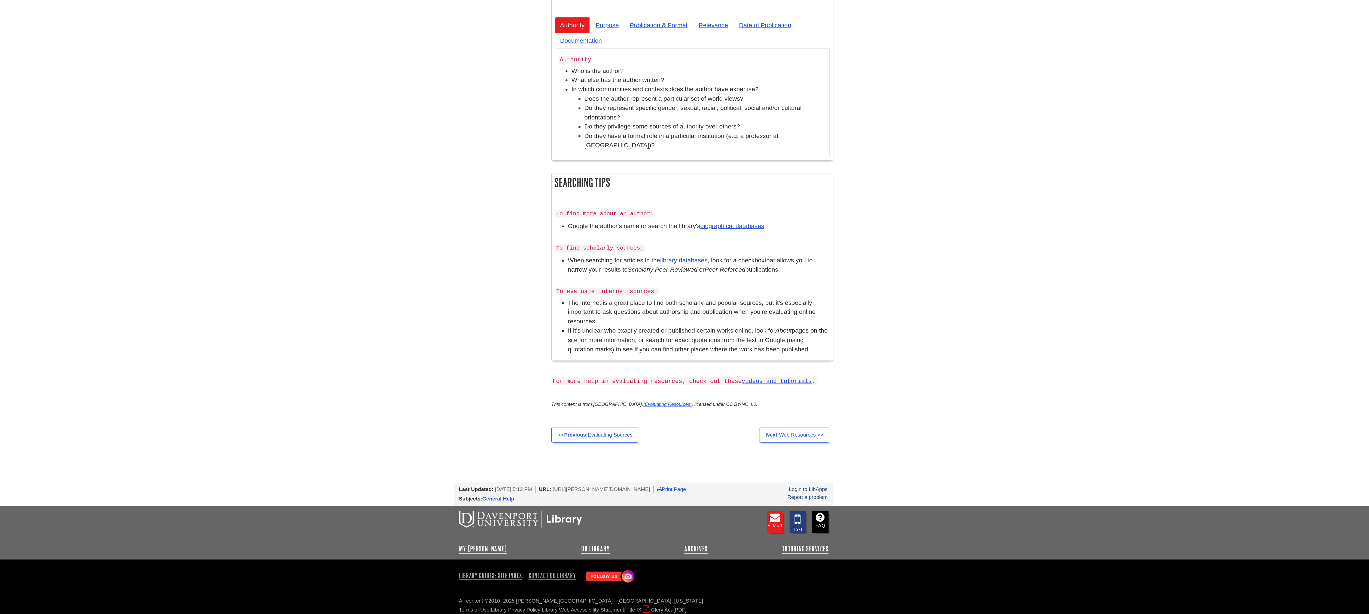
scroll to position [137, 0]
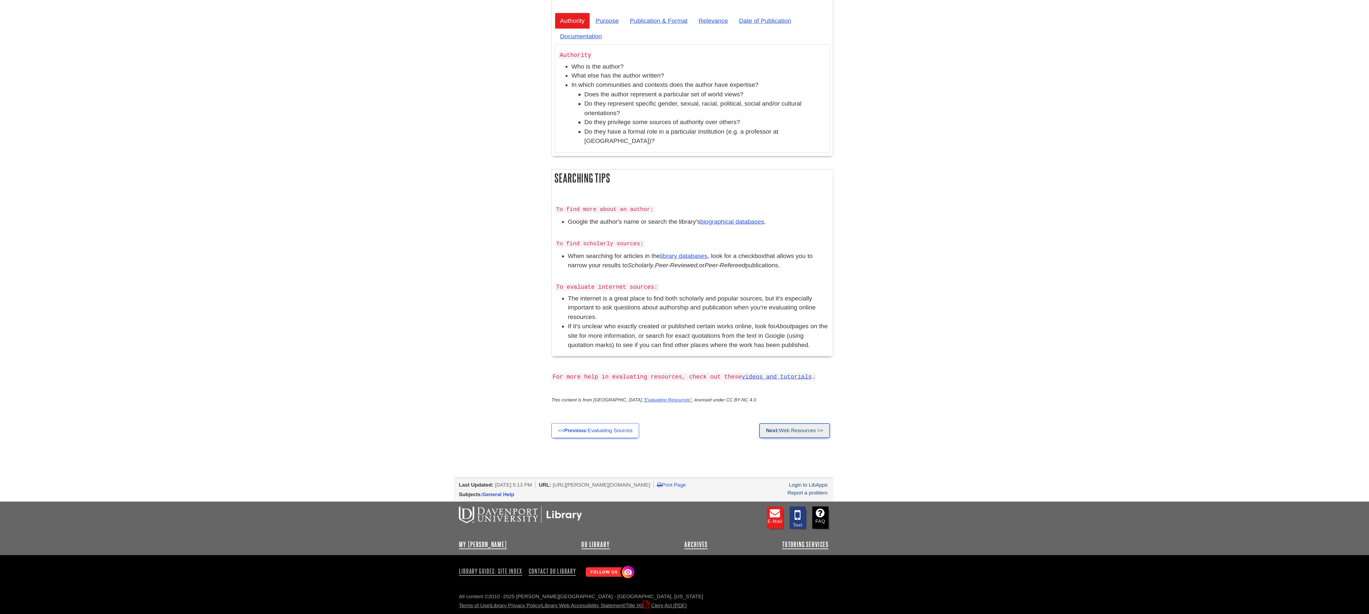
click at [828, 462] on link "Next: Web Resources >>" at bounding box center [811, 460] width 60 height 13
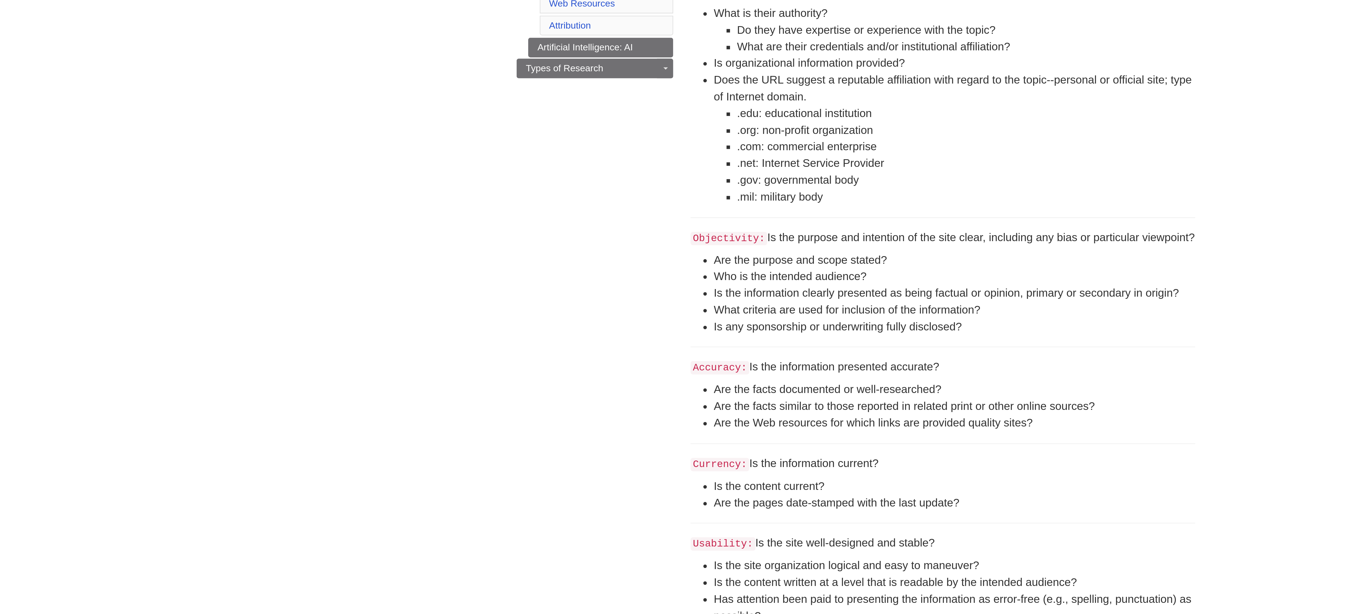
scroll to position [1, 0]
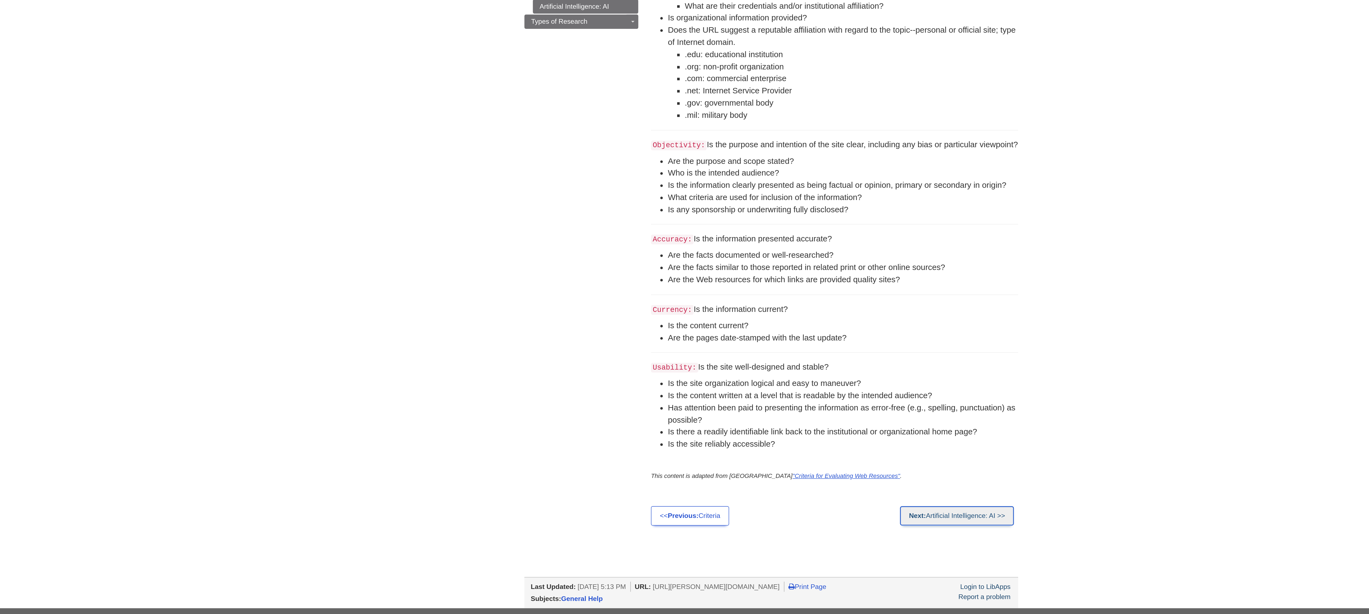
click at [805, 472] on link "Next: Artificial Intelligence: AI >>" at bounding box center [804, 471] width 74 height 13
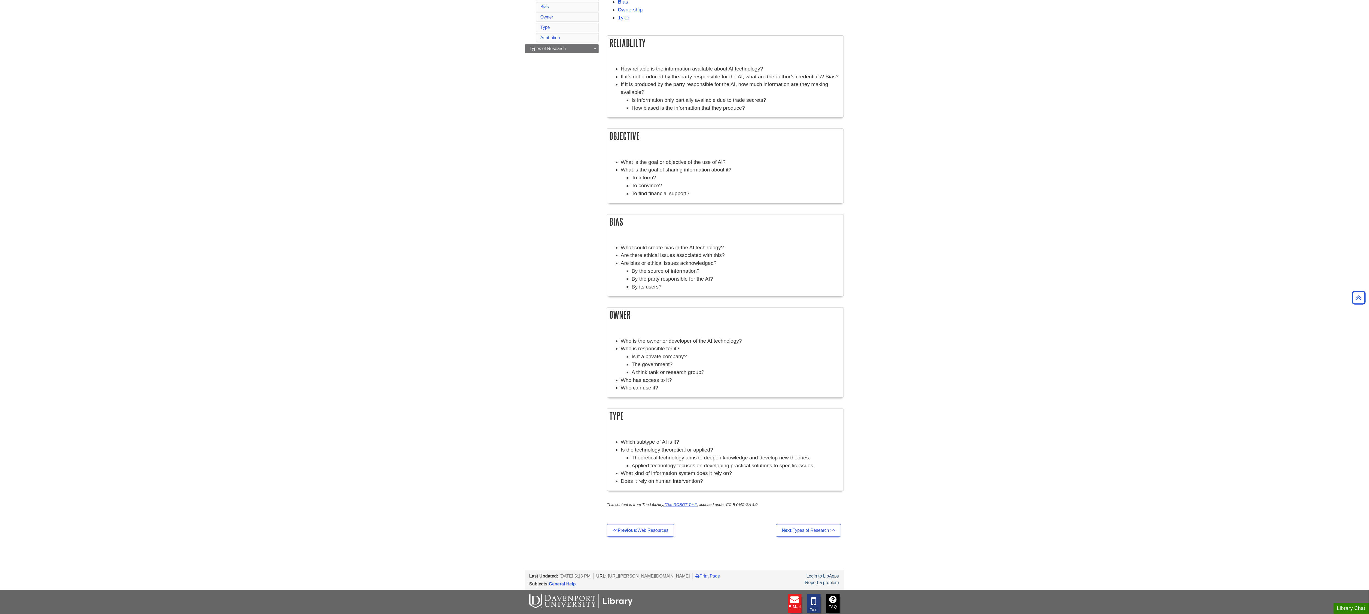
scroll to position [235, 0]
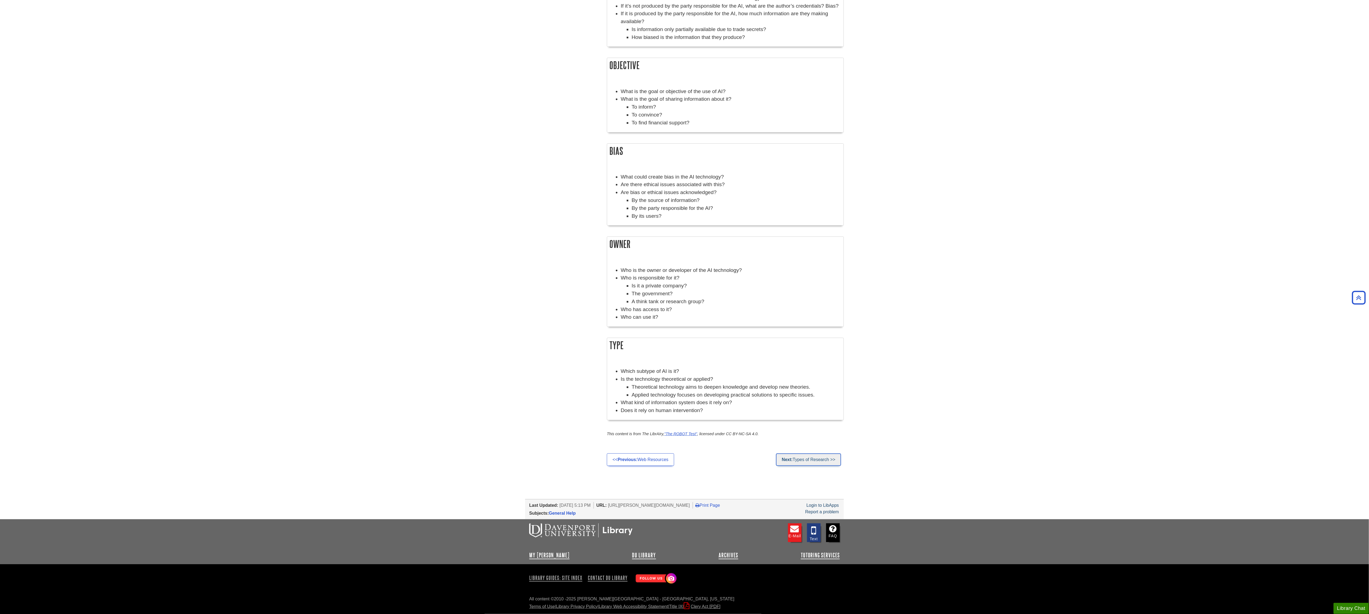
click at [822, 465] on link "Next: Types of Research >>" at bounding box center [808, 460] width 65 height 13
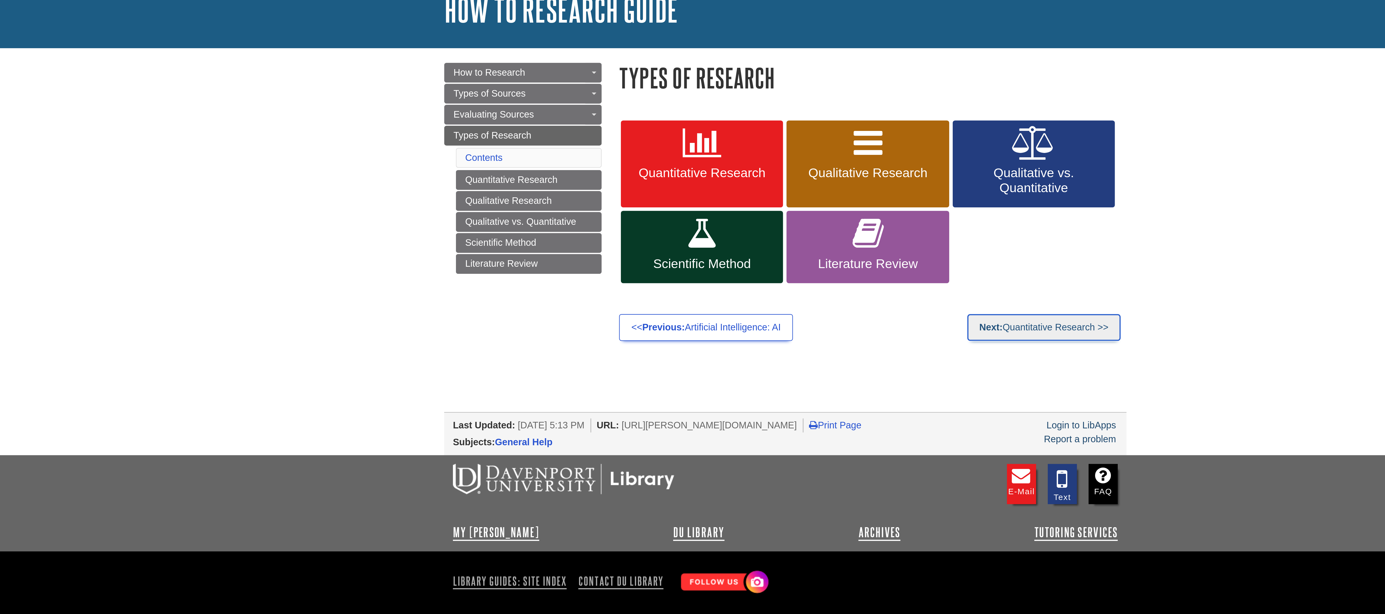
click at [791, 192] on strong "Next:" at bounding box center [788, 191] width 11 height 5
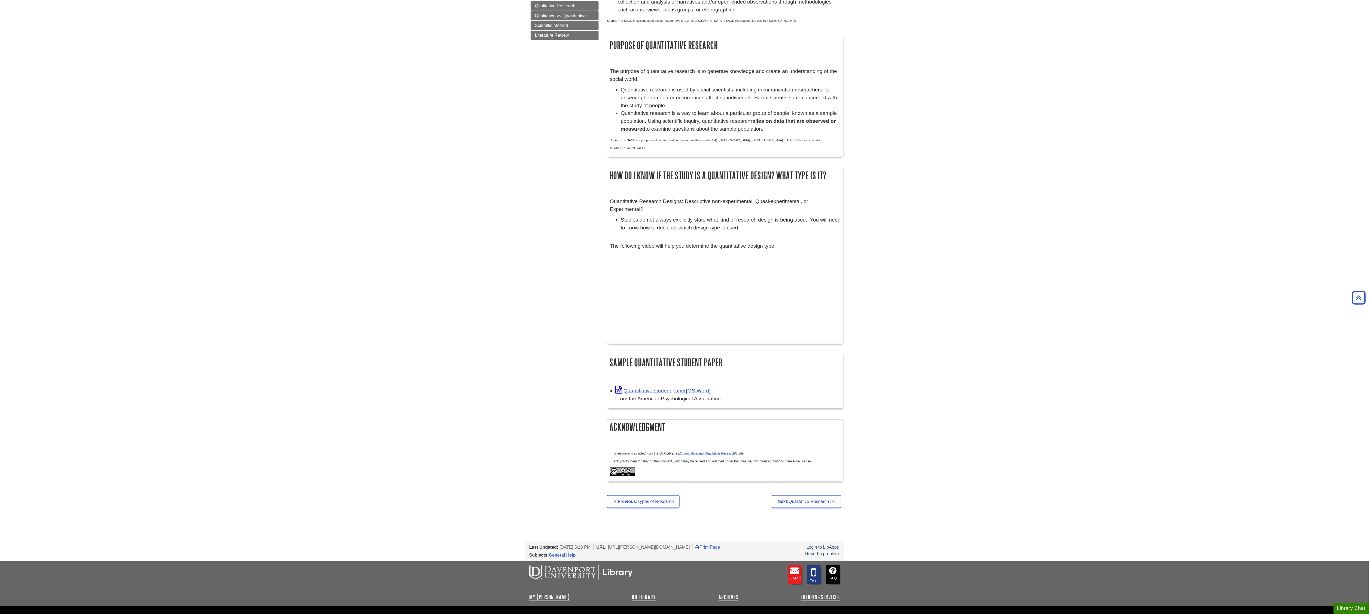
scroll to position [242, 0]
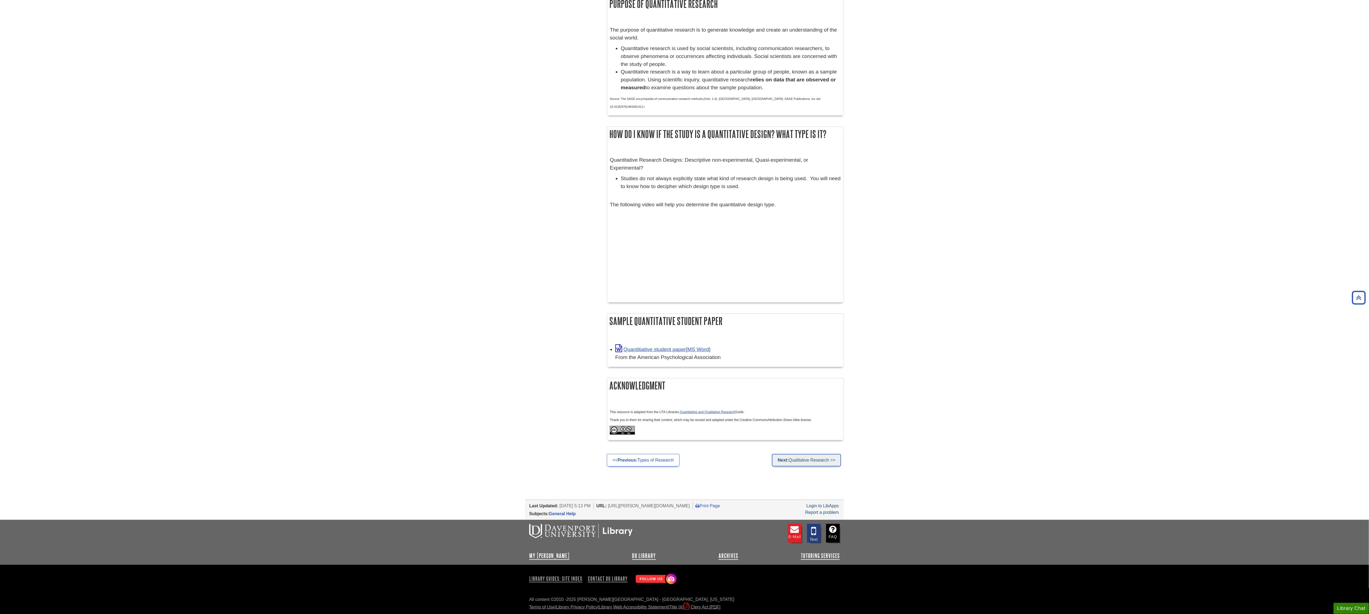
click at [798, 462] on link "Next: Qualitative Research >>" at bounding box center [806, 460] width 69 height 13
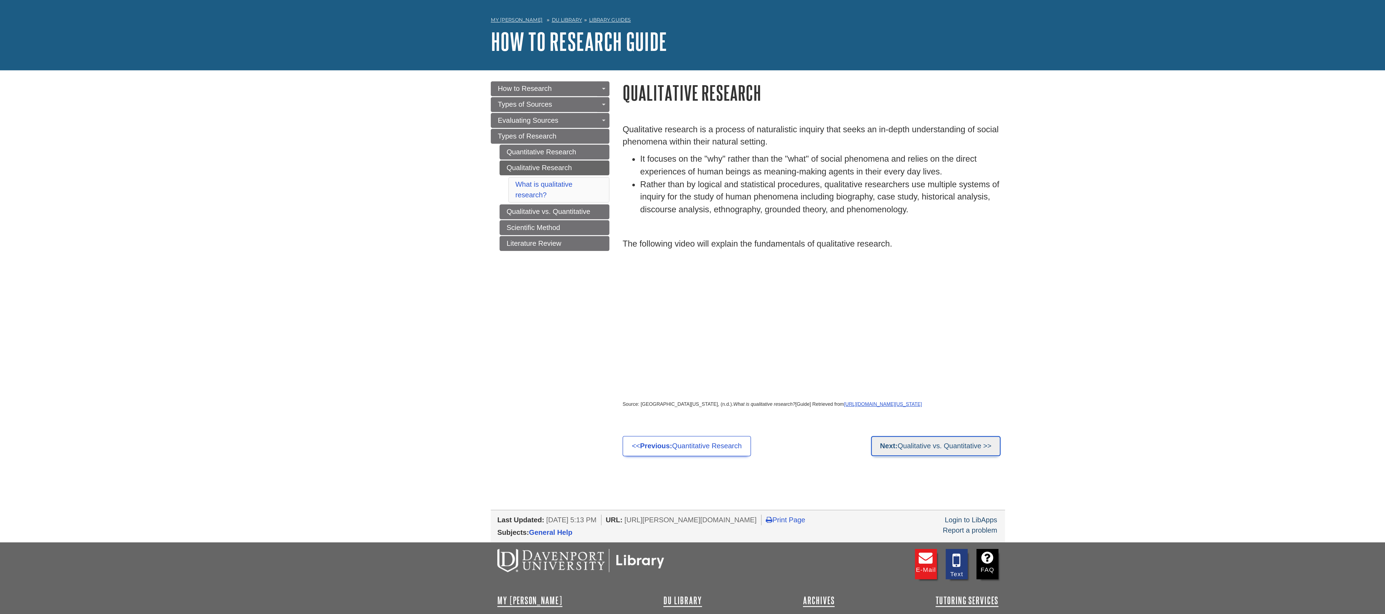
click at [791, 300] on link "Next: Qualitative vs. Quantitative >>" at bounding box center [809, 294] width 80 height 13
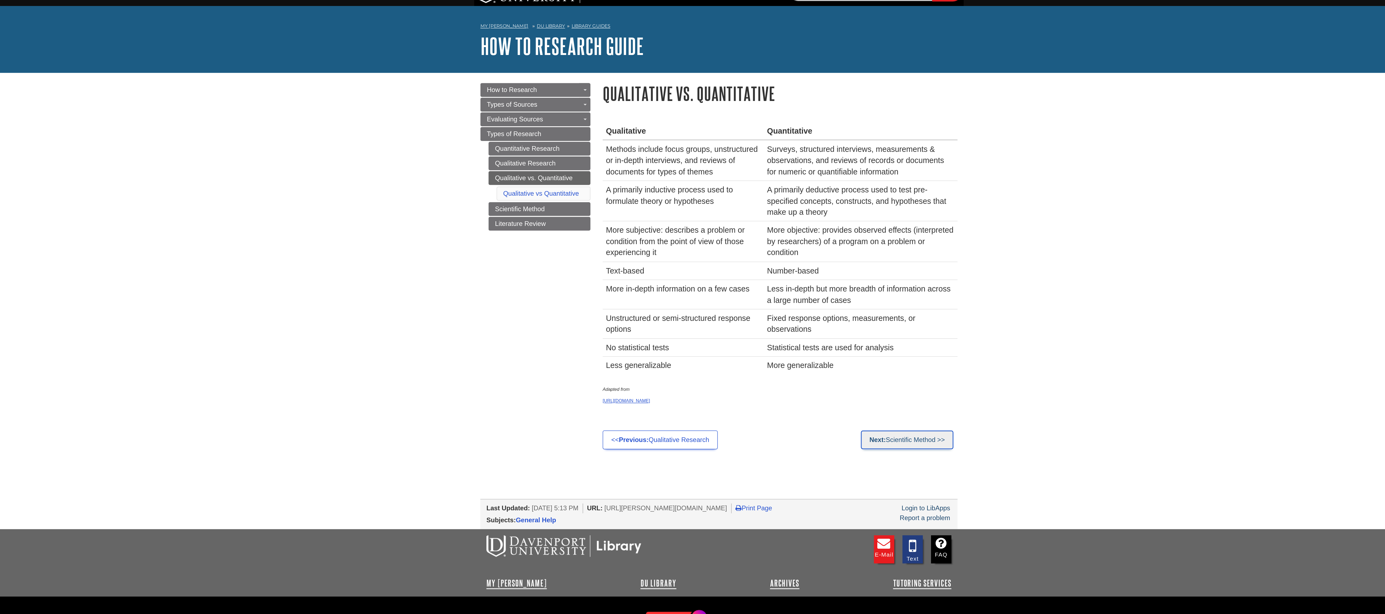
click at [802, 309] on link "Next: Scientific Method >>" at bounding box center [818, 306] width 62 height 13
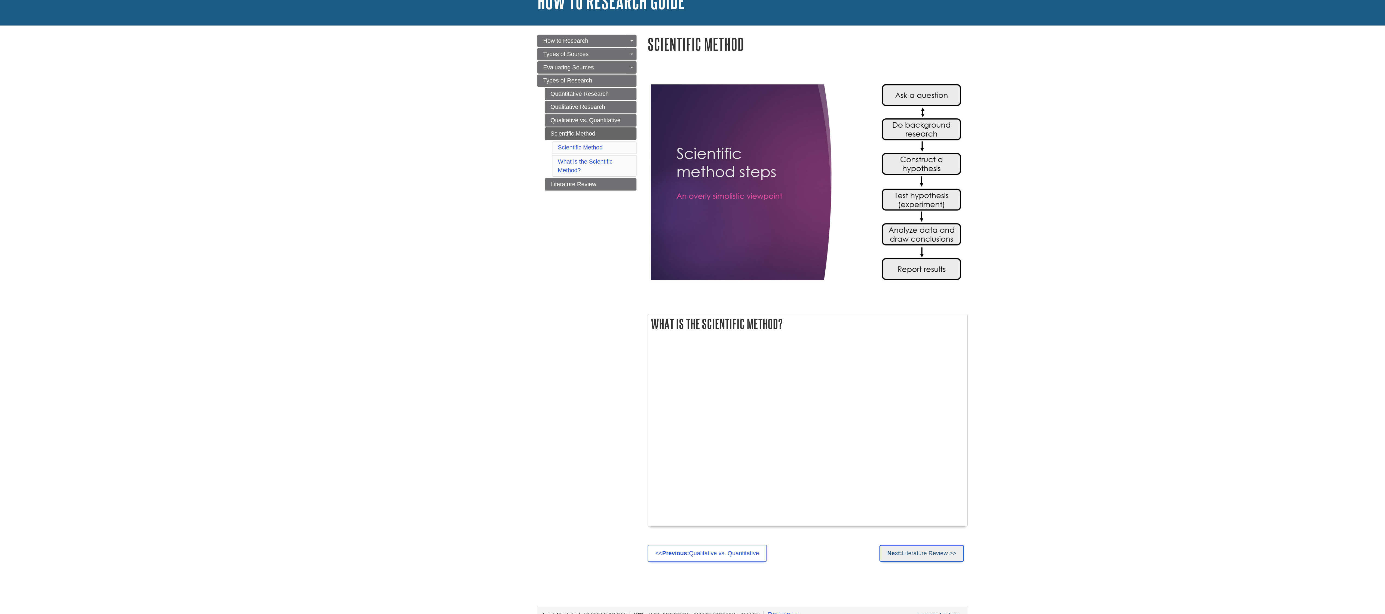
click at [806, 452] on link "Next: Literature Review >>" at bounding box center [818, 451] width 63 height 13
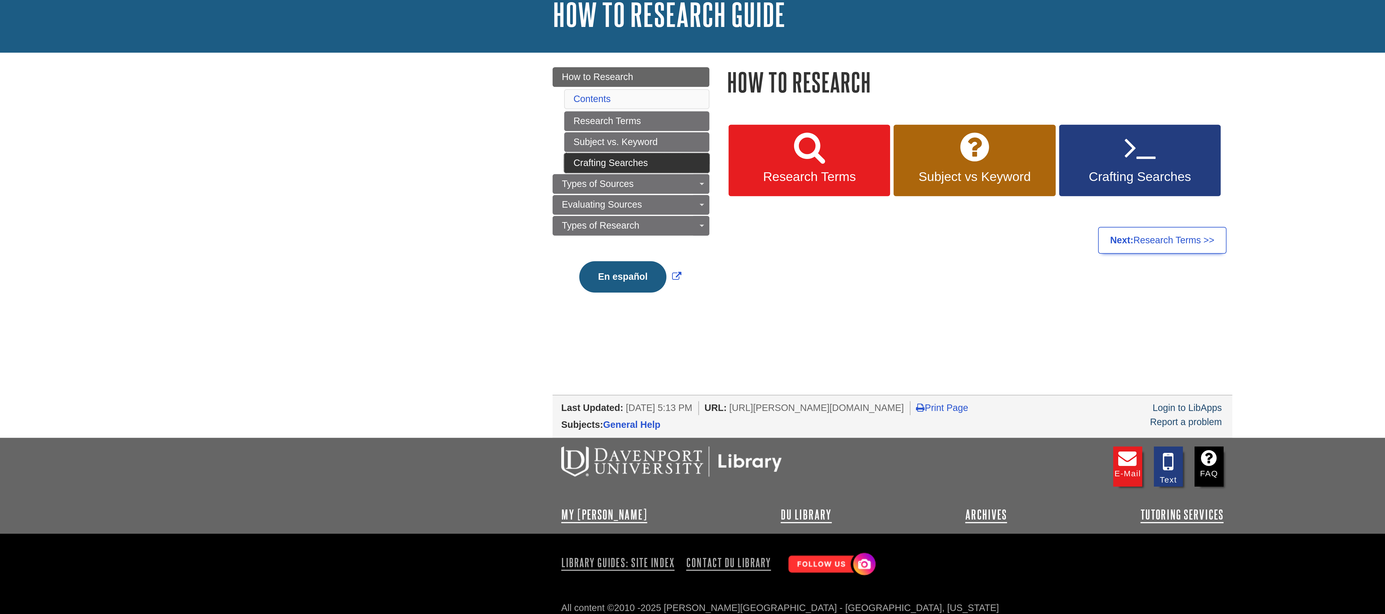
click at [542, 117] on link "Crafting Searches" at bounding box center [573, 112] width 68 height 9
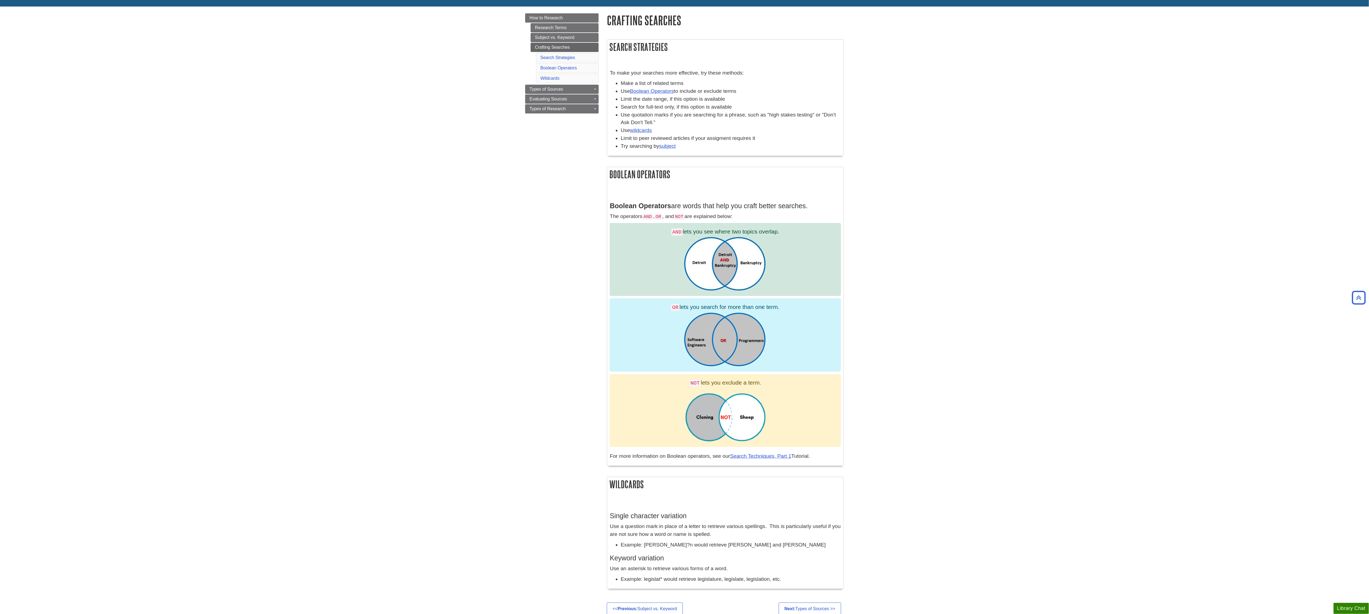
scroll to position [55, 0]
